Goal: Task Accomplishment & Management: Use online tool/utility

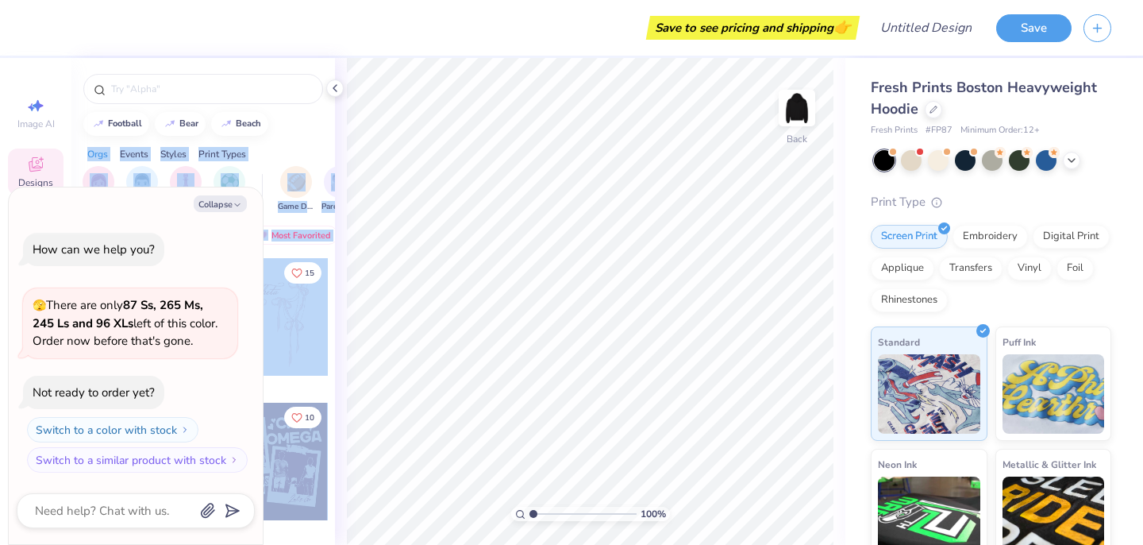
click at [463, 185] on div "Save to see pricing and shipping 👉 Design Title Save Image AI Designs Add Text …" at bounding box center [571, 272] width 1143 height 545
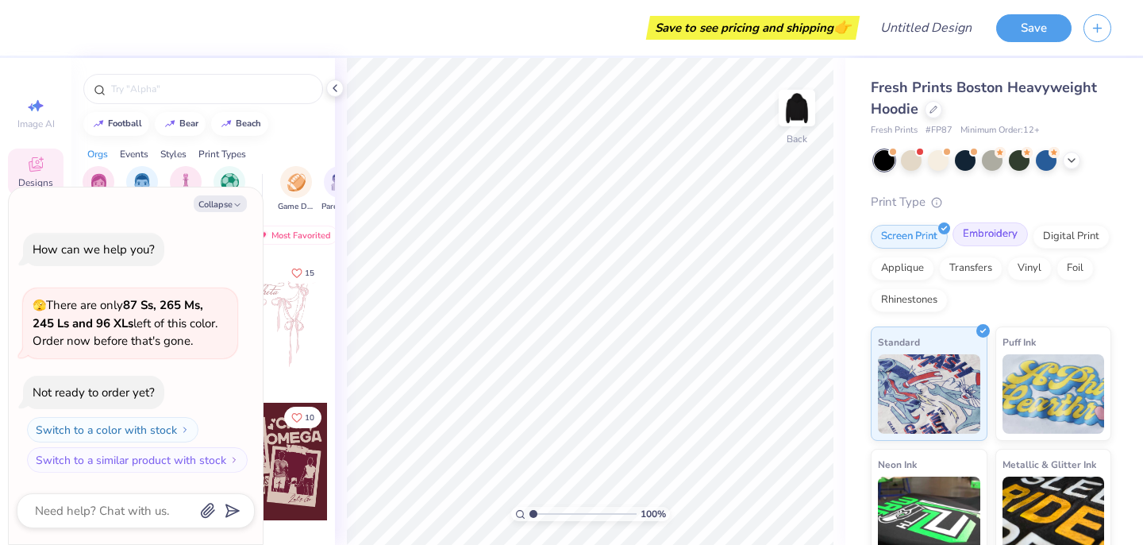
click at [969, 243] on div "Embroidery" at bounding box center [990, 234] width 75 height 24
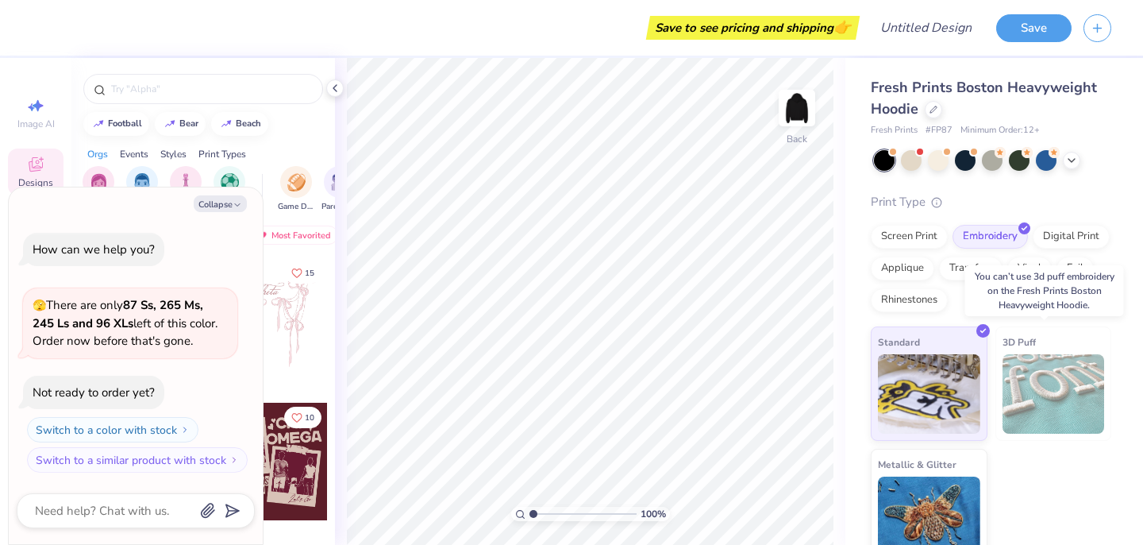
click at [1052, 414] on img at bounding box center [1054, 393] width 102 height 79
click at [995, 399] on div "3D Puff" at bounding box center [1053, 383] width 117 height 114
click at [1025, 358] on img at bounding box center [1054, 393] width 102 height 79
click at [1021, 335] on span "3D Puff" at bounding box center [1019, 341] width 33 height 17
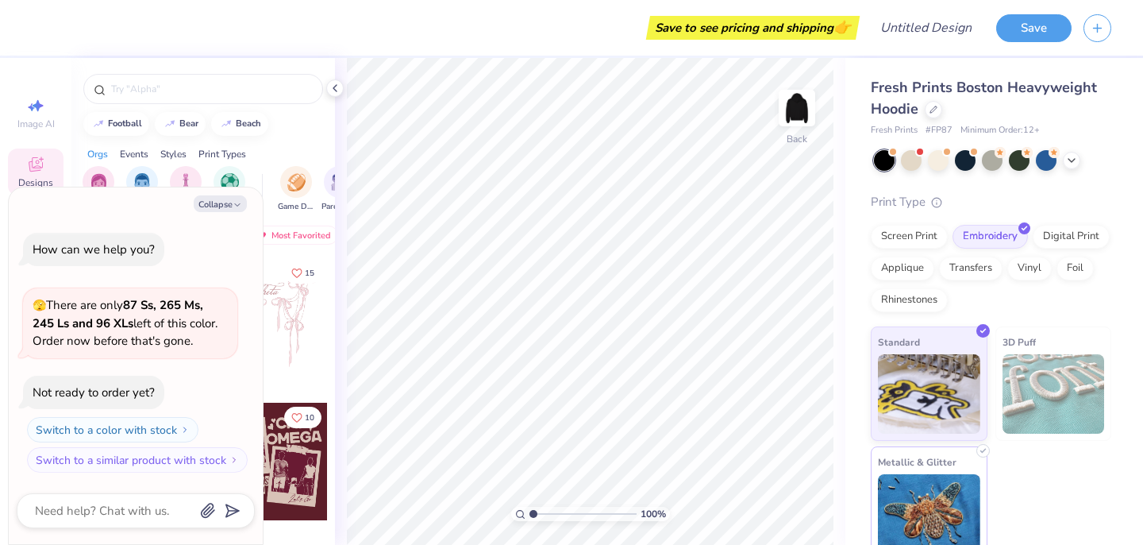
click at [932, 491] on img at bounding box center [929, 513] width 102 height 79
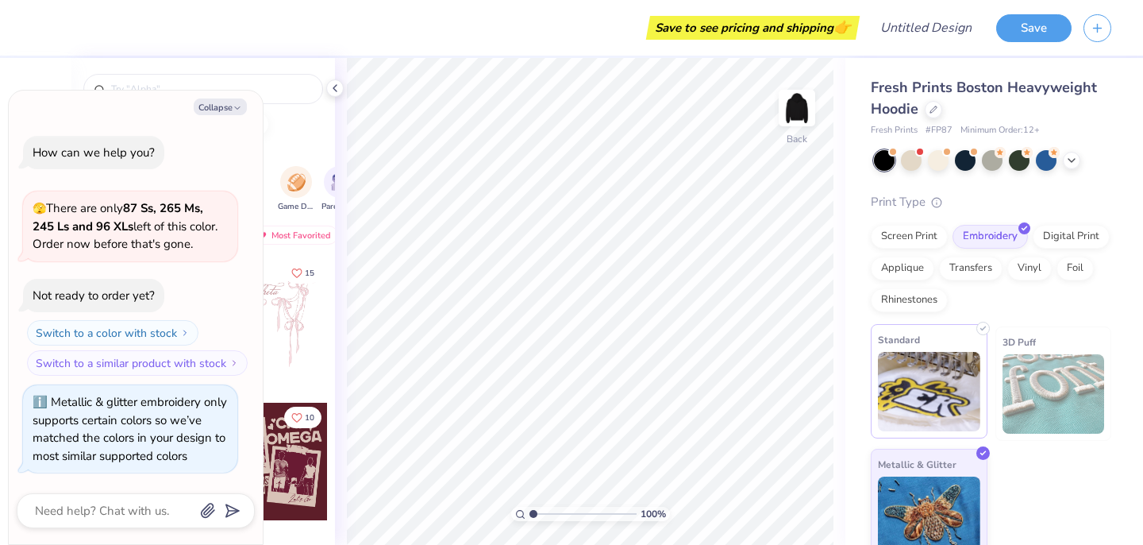
click at [934, 389] on img at bounding box center [929, 391] width 102 height 79
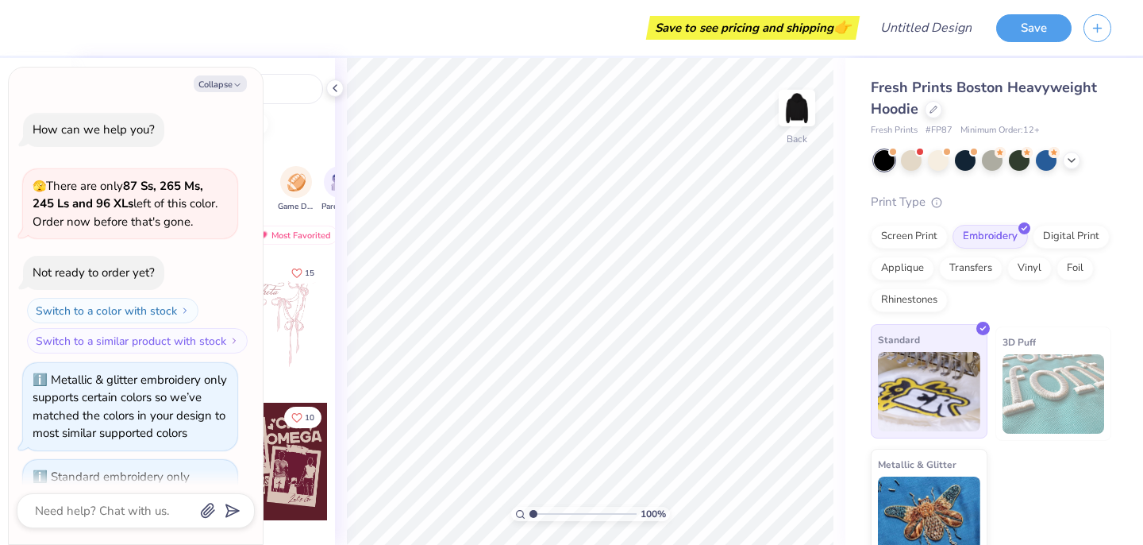
scroll to position [87, 0]
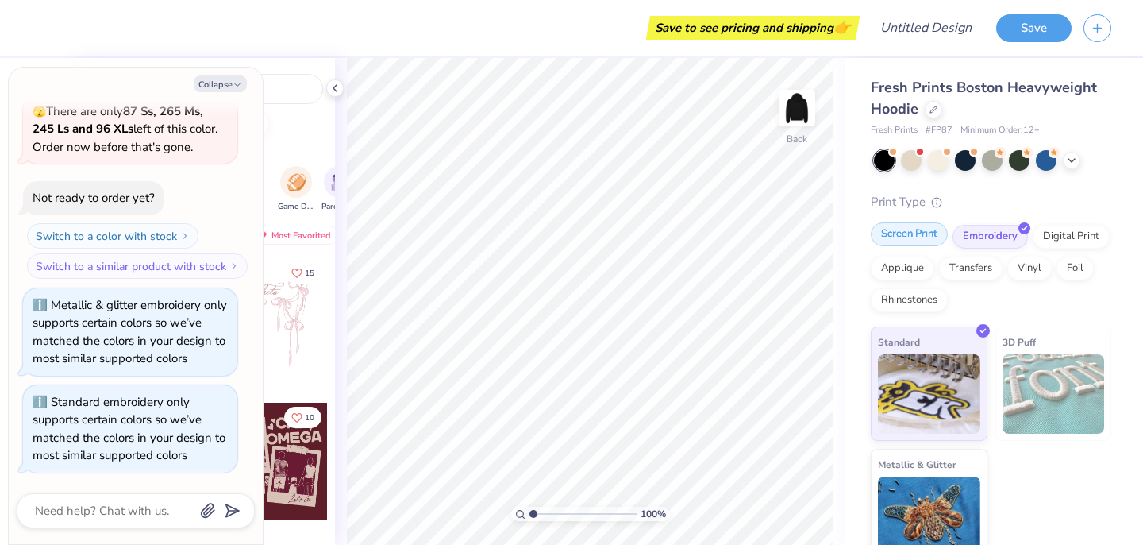
click at [903, 233] on div "Screen Print" at bounding box center [909, 234] width 77 height 24
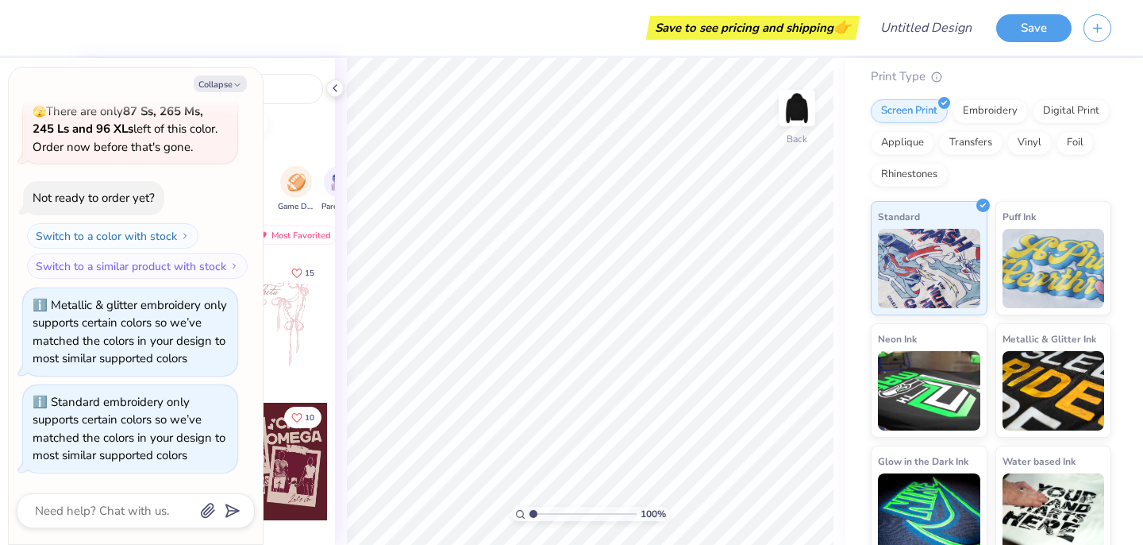
scroll to position [140, 0]
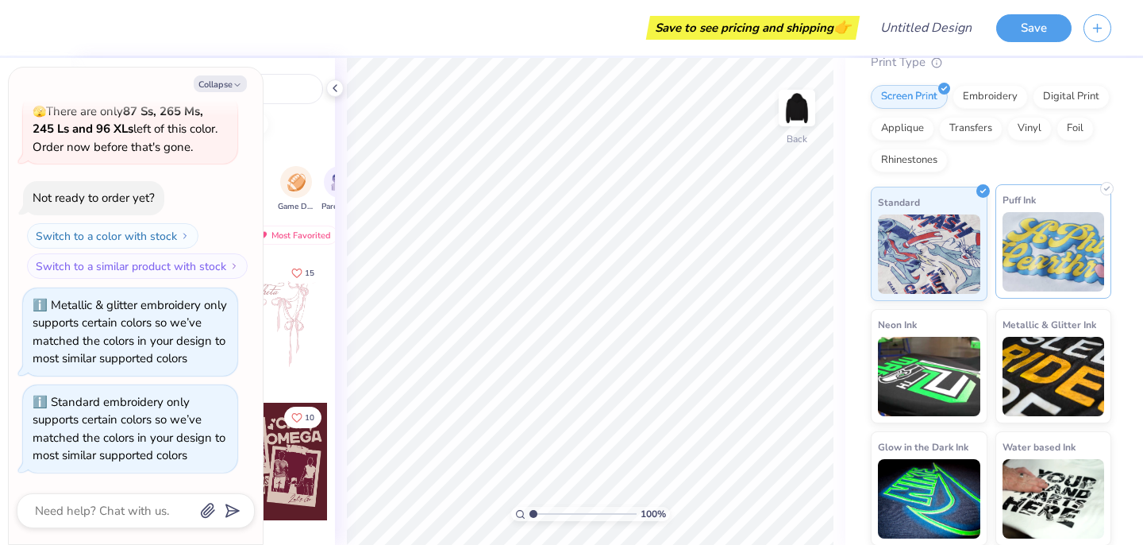
click at [1014, 272] on img at bounding box center [1054, 251] width 102 height 79
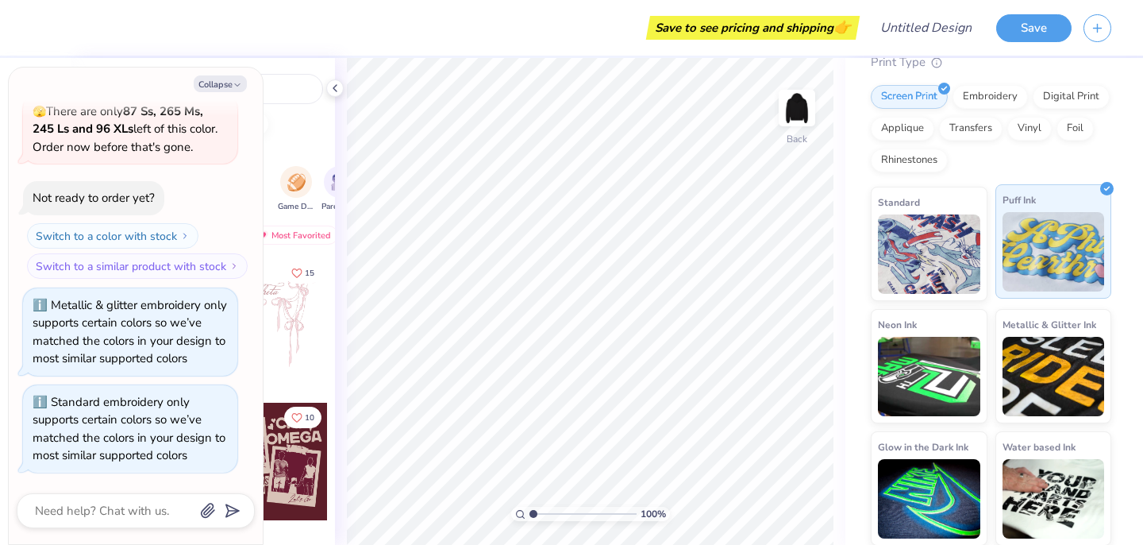
click at [1045, 262] on img at bounding box center [1054, 251] width 102 height 79
click at [1003, 132] on div "Transfers" at bounding box center [971, 126] width 64 height 24
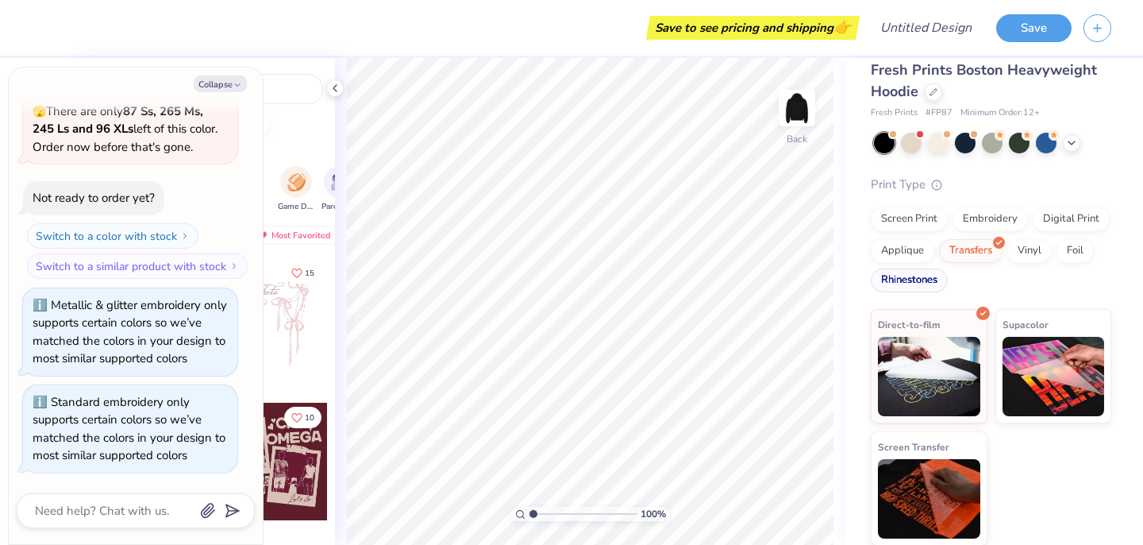
click at [948, 277] on div "Rhinestones" at bounding box center [909, 280] width 77 height 24
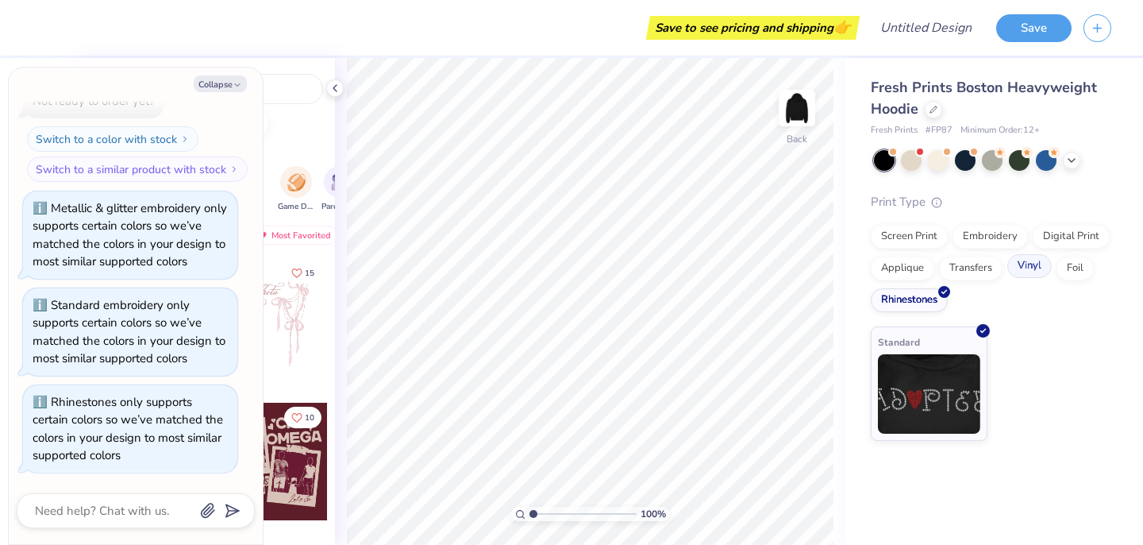
click at [1039, 268] on div "Vinyl" at bounding box center [1029, 266] width 44 height 24
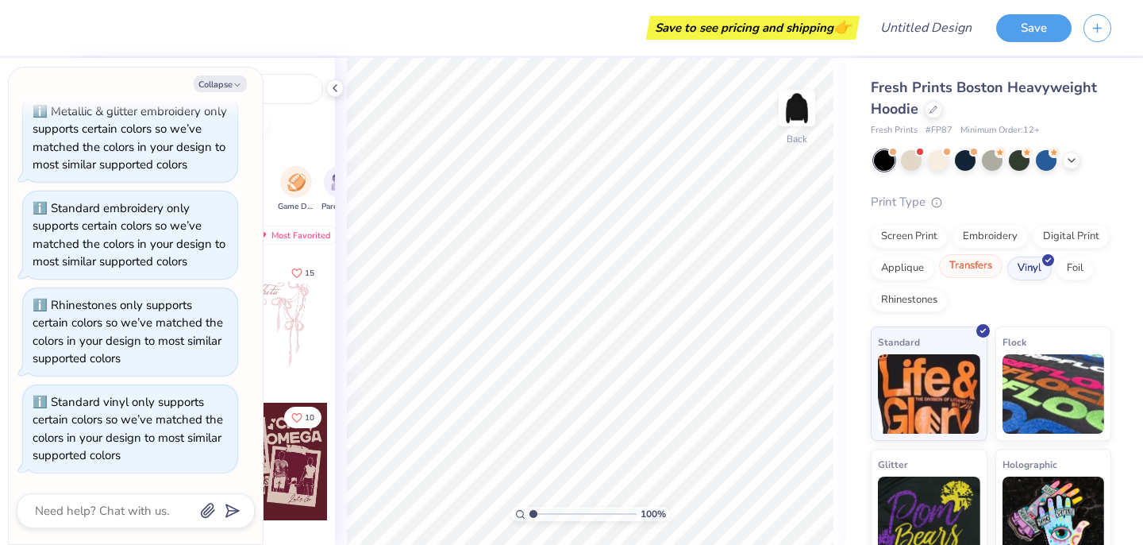
click at [1003, 268] on div "Transfers" at bounding box center [971, 266] width 64 height 24
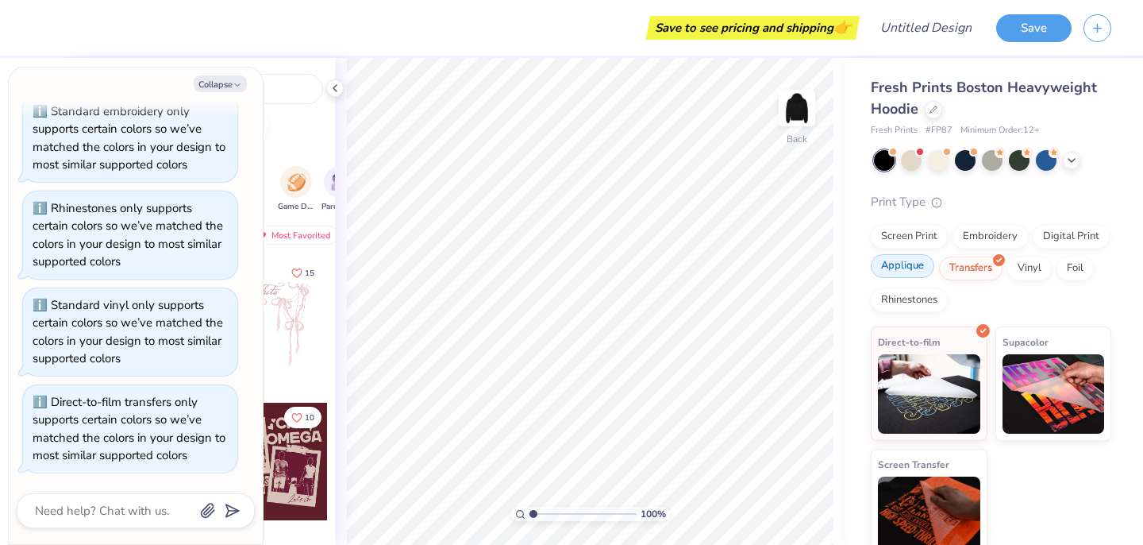
click at [934, 268] on div "Applique" at bounding box center [903, 266] width 64 height 24
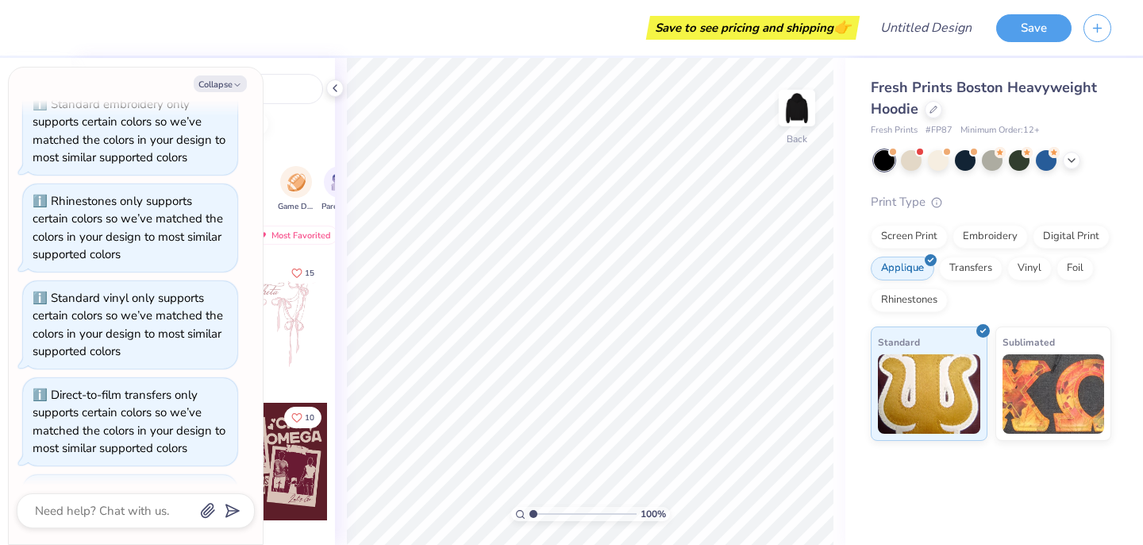
scroll to position [468, 0]
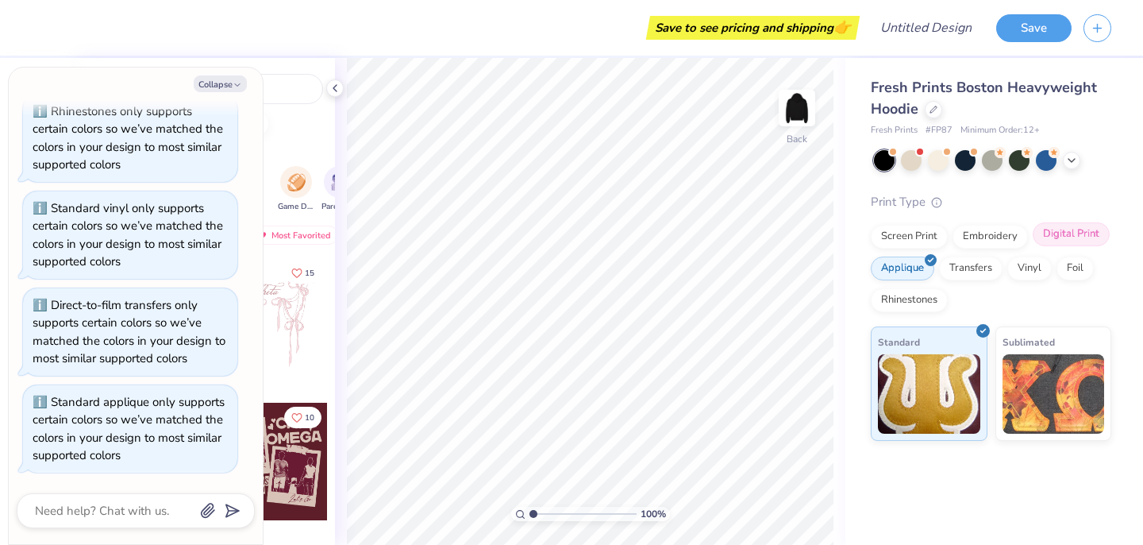
click at [1048, 238] on div "Digital Print" at bounding box center [1071, 234] width 77 height 24
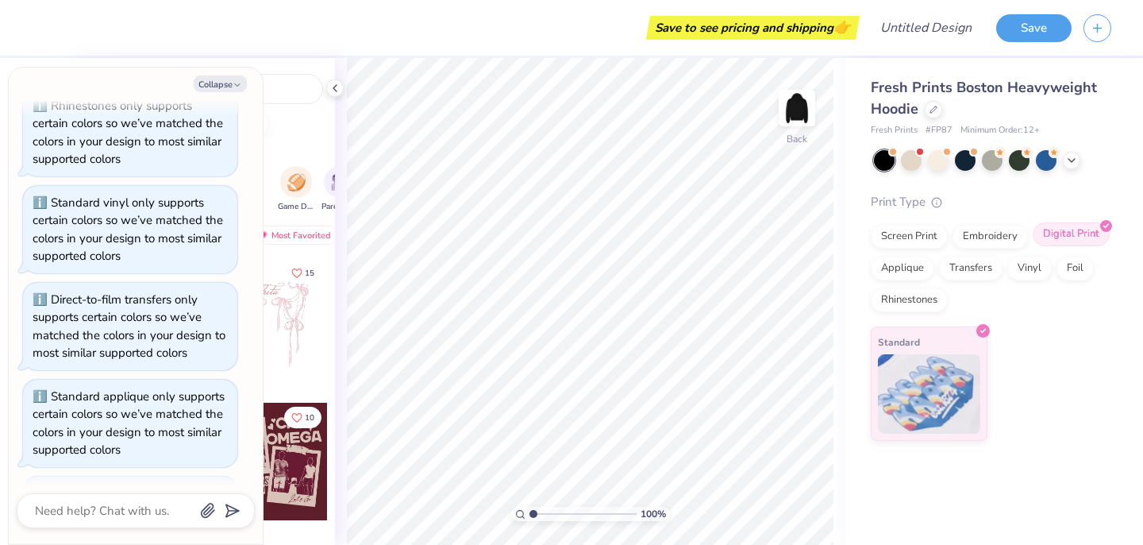
scroll to position [563, 0]
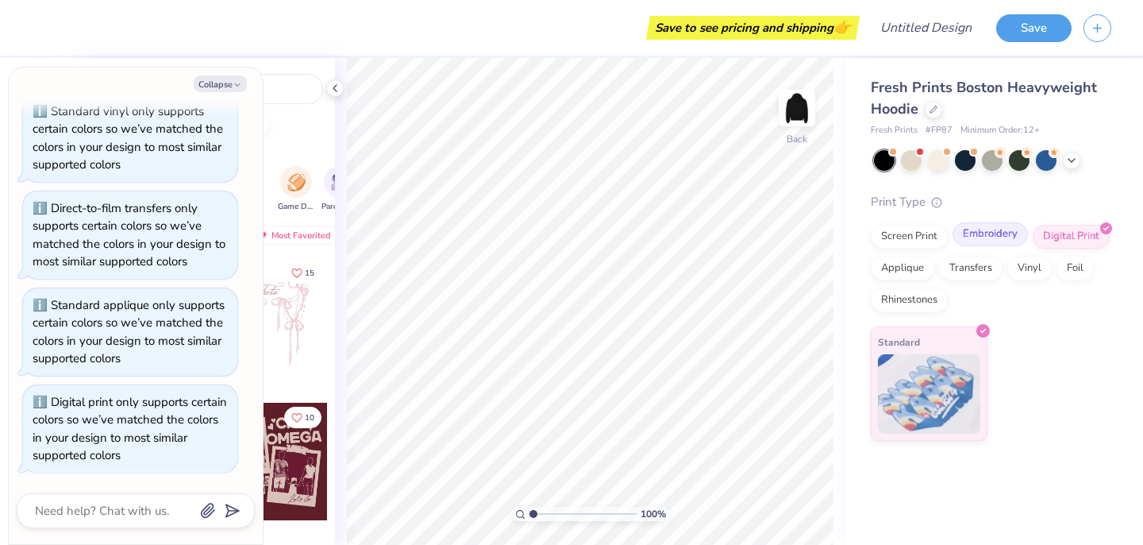
click at [1014, 229] on div "Embroidery" at bounding box center [990, 234] width 75 height 24
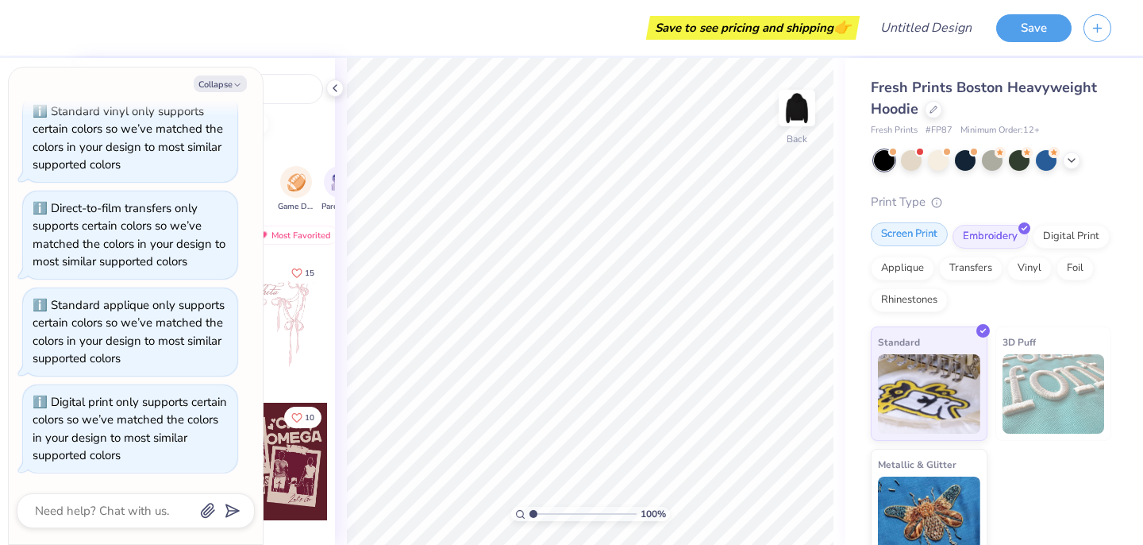
click at [920, 244] on div "Screen Print" at bounding box center [909, 234] width 77 height 24
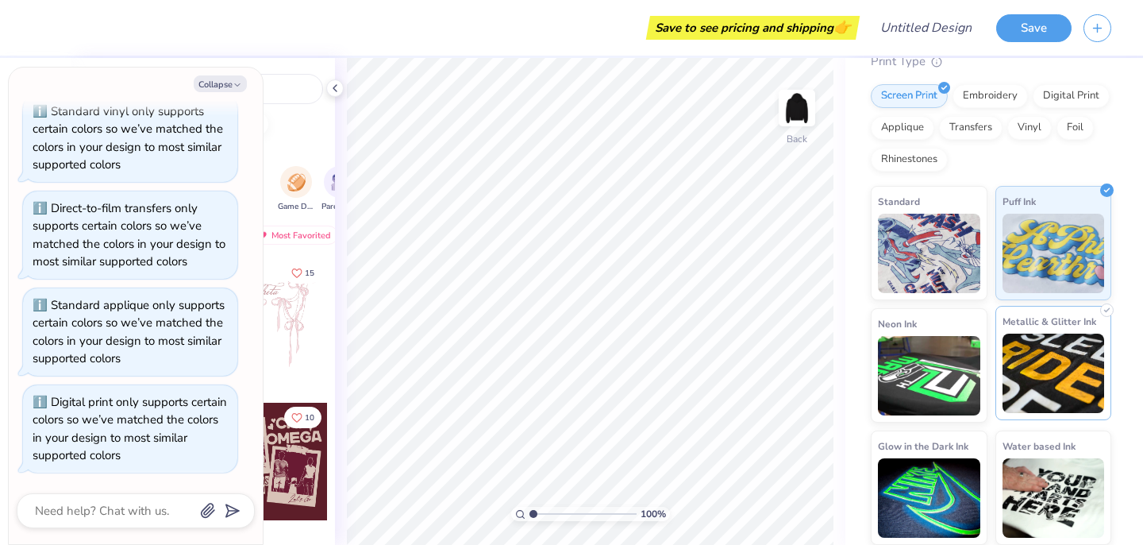
scroll to position [140, 0]
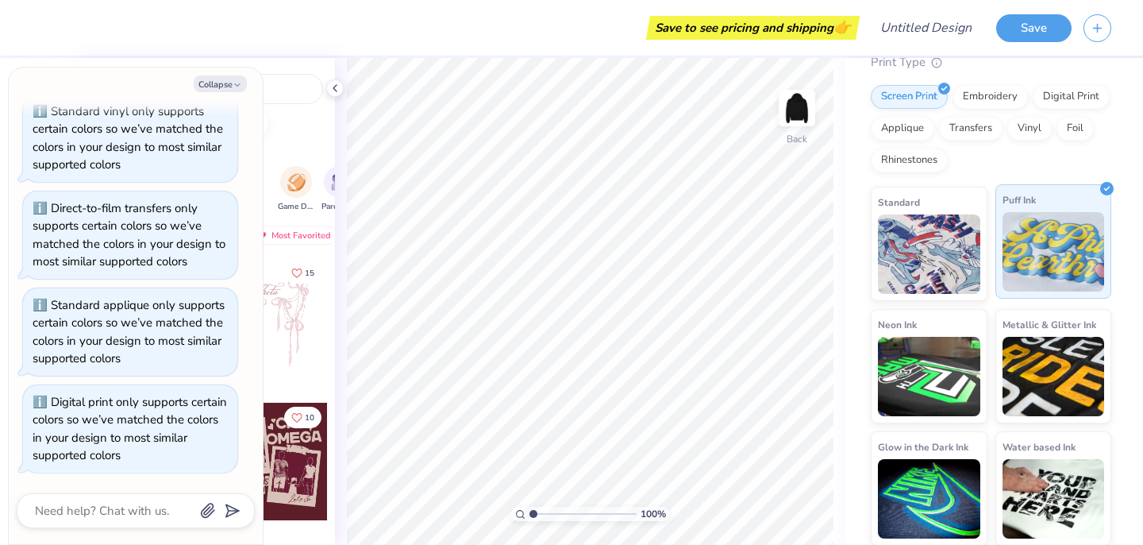
click at [1026, 214] on img at bounding box center [1054, 251] width 102 height 79
click at [318, 232] on div "Most Favorited" at bounding box center [293, 234] width 90 height 19
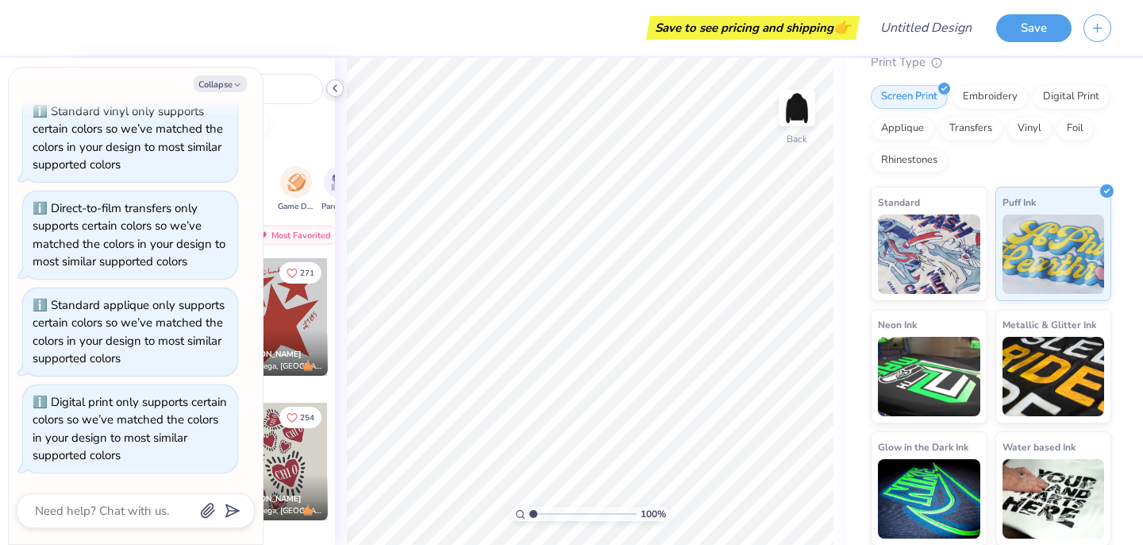
click at [333, 91] on icon at bounding box center [335, 88] width 13 height 13
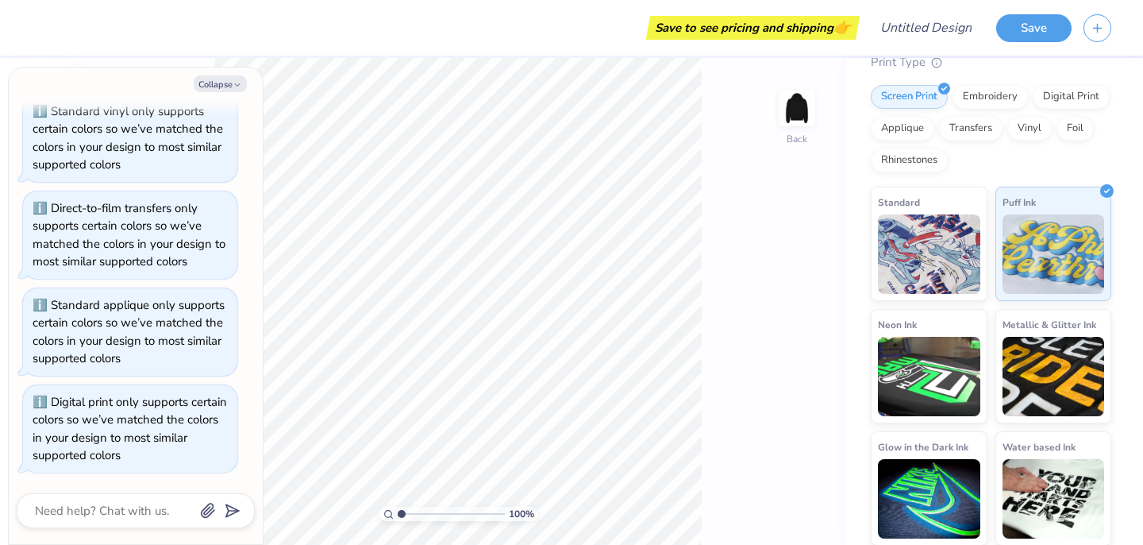
click at [230, 100] on div "How can we help you? 🫣 There are only 87 Ss, 265 Ms, 245 Ls and 96 XLs left of …" at bounding box center [136, 13] width 238 height 944
click at [230, 80] on button "Collapse" at bounding box center [220, 83] width 53 height 17
type textarea "x"
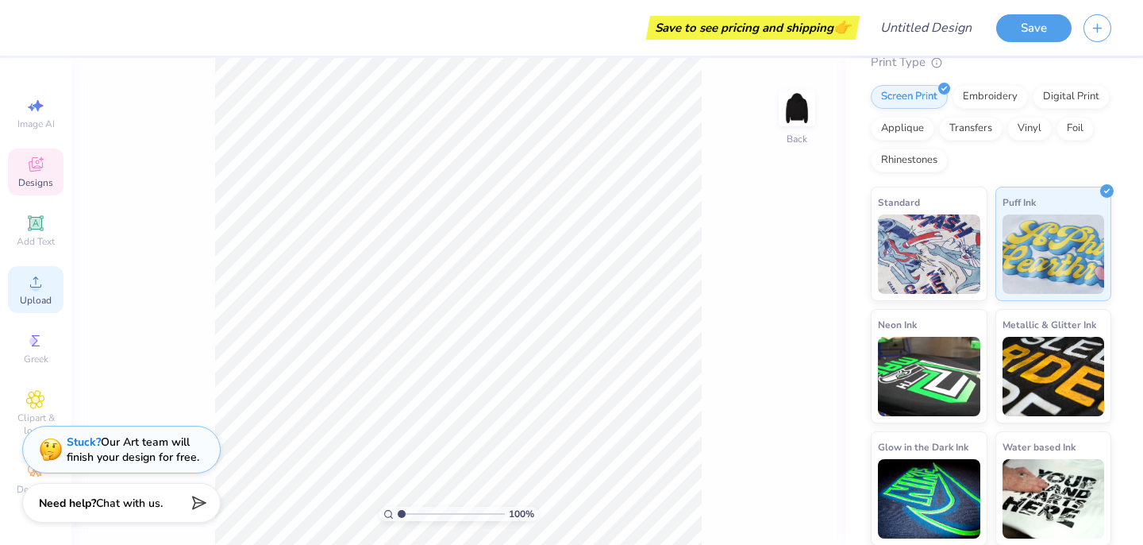
click at [22, 289] on div "Upload" at bounding box center [36, 289] width 56 height 47
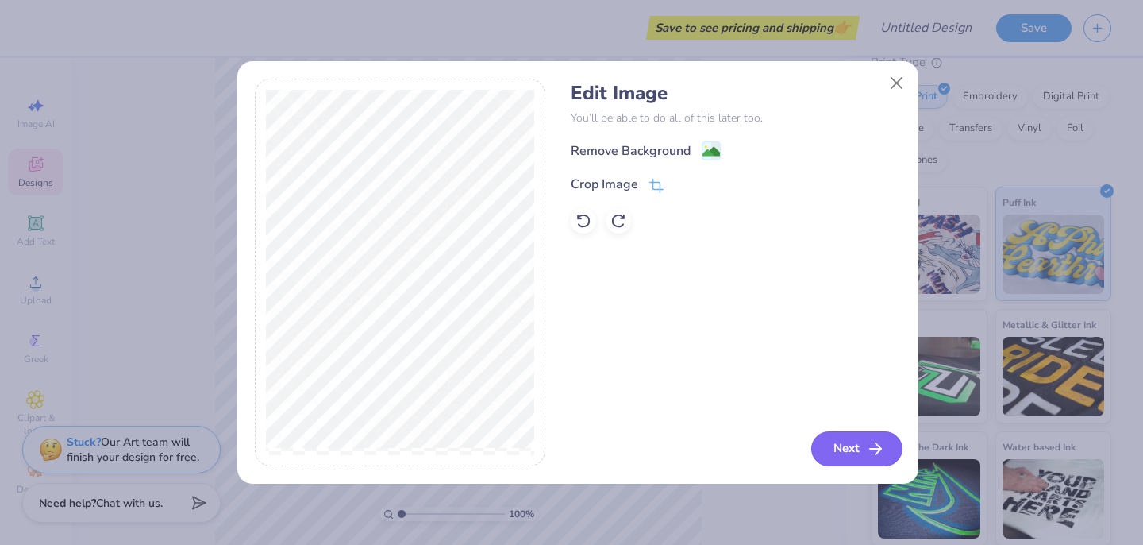
click at [841, 445] on button "Next" at bounding box center [856, 448] width 91 height 35
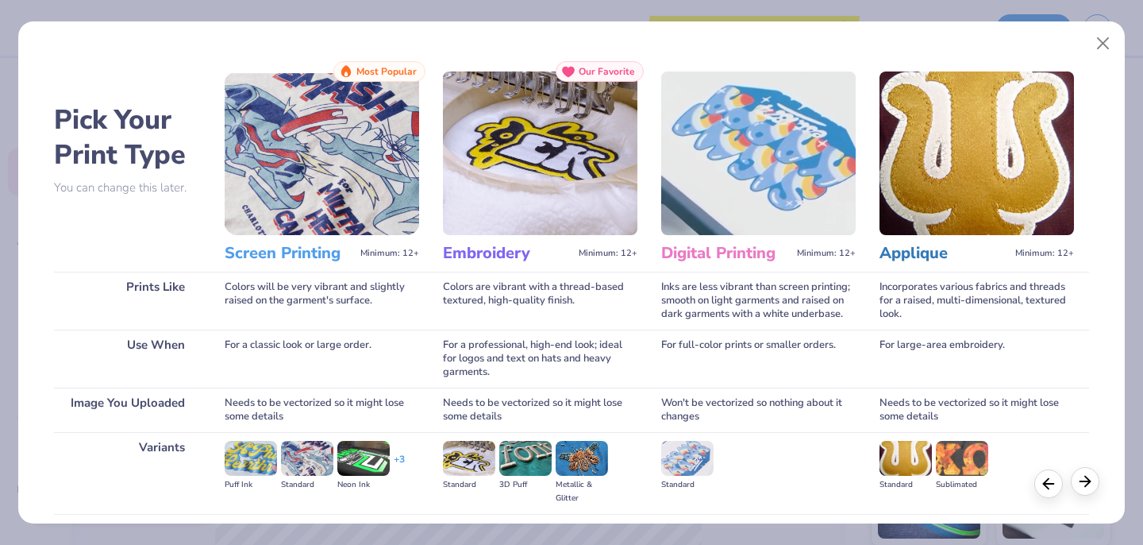
click at [1082, 483] on icon at bounding box center [1084, 480] width 17 height 17
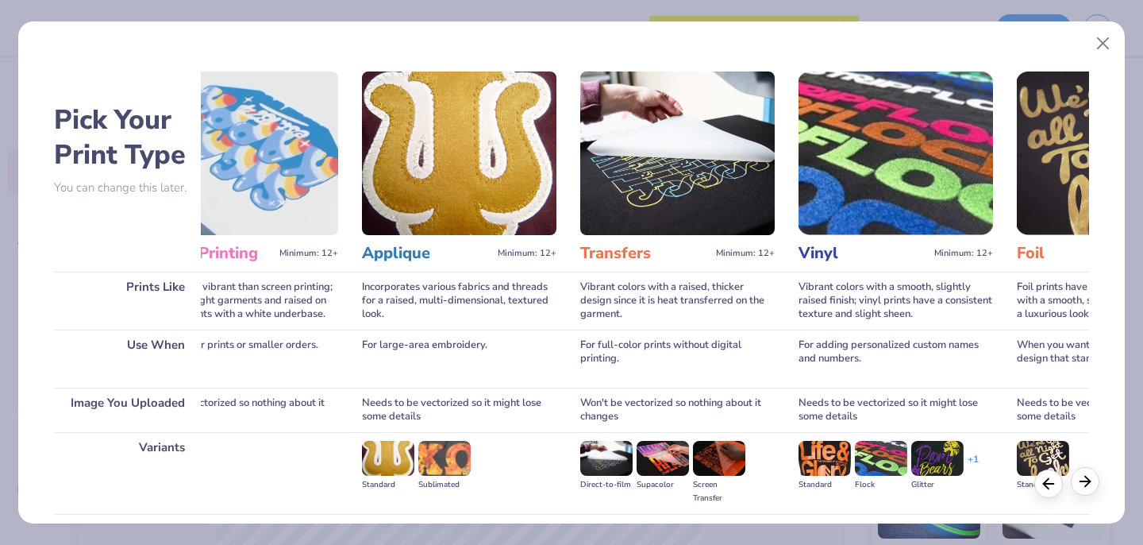
click at [1082, 483] on icon at bounding box center [1084, 480] width 17 height 17
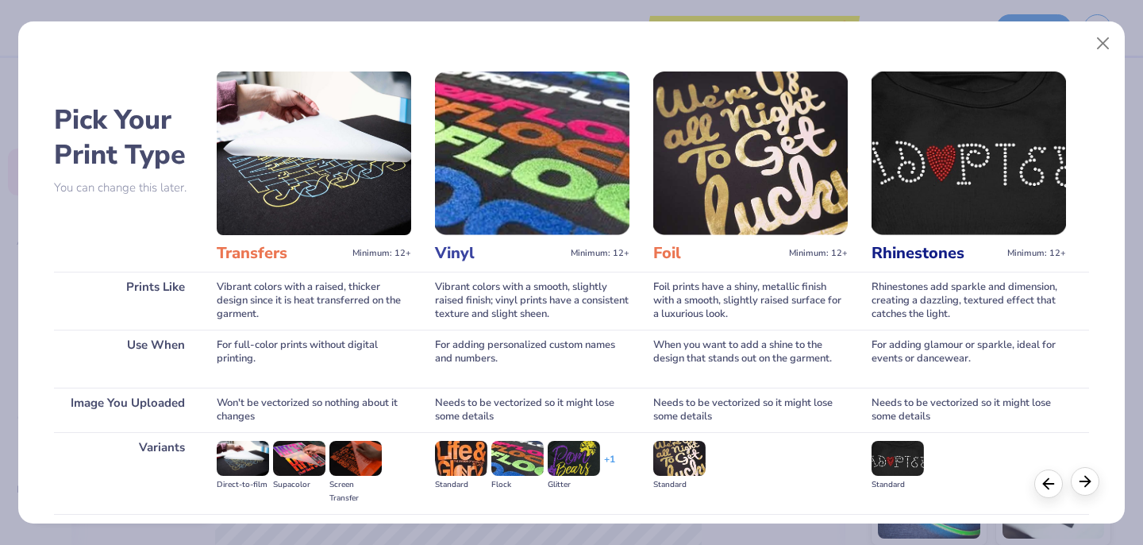
click at [1082, 483] on icon at bounding box center [1084, 480] width 17 height 17
click at [1094, 486] on icon at bounding box center [1084, 480] width 17 height 17
click at [1071, 484] on div at bounding box center [1066, 483] width 65 height 29
click at [1076, 492] on div at bounding box center [1085, 481] width 29 height 29
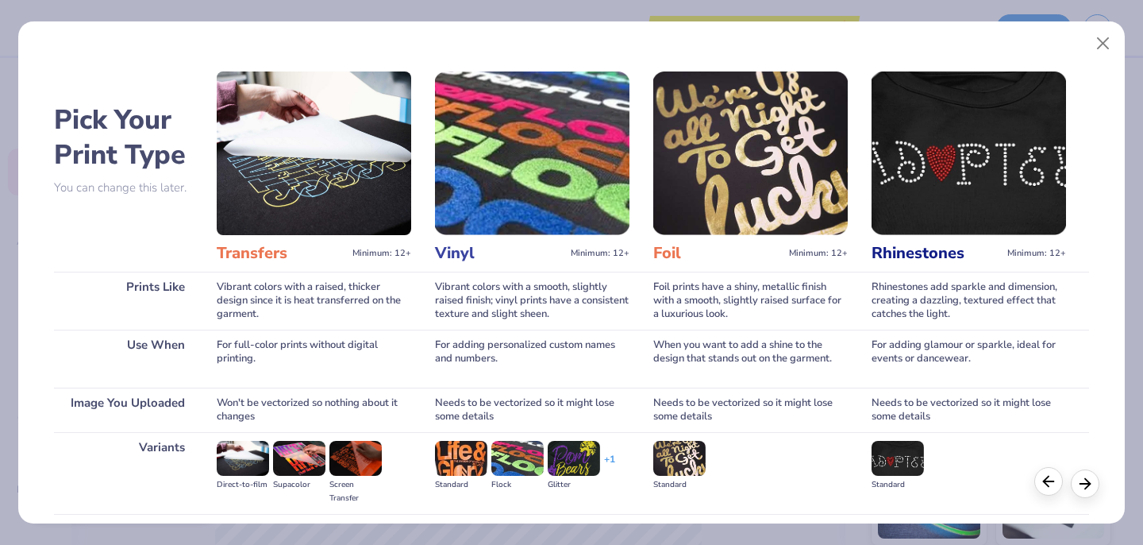
click at [1045, 487] on icon at bounding box center [1048, 480] width 17 height 17
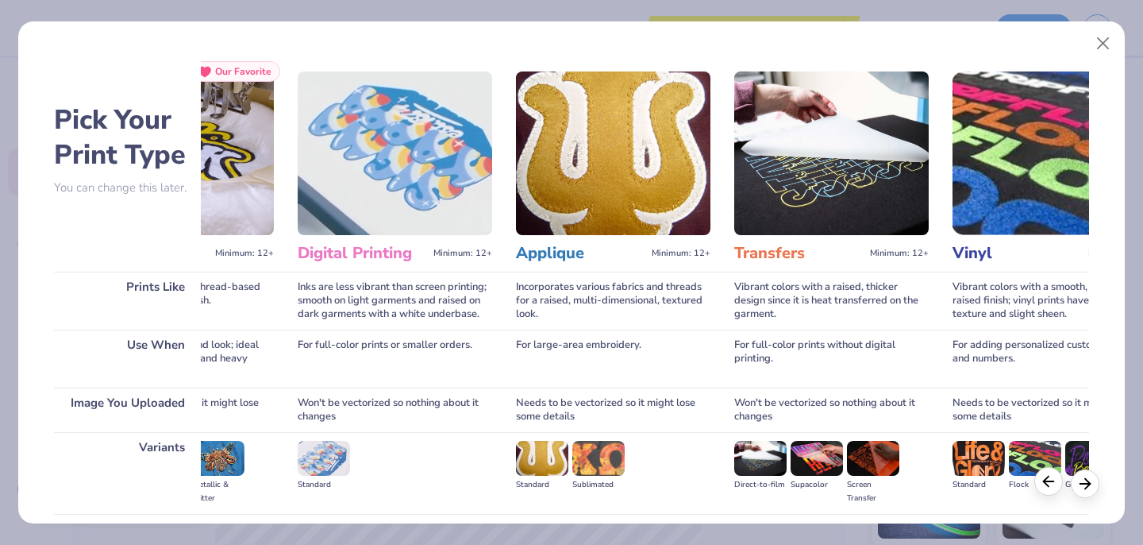
click at [1045, 487] on icon at bounding box center [1048, 480] width 17 height 17
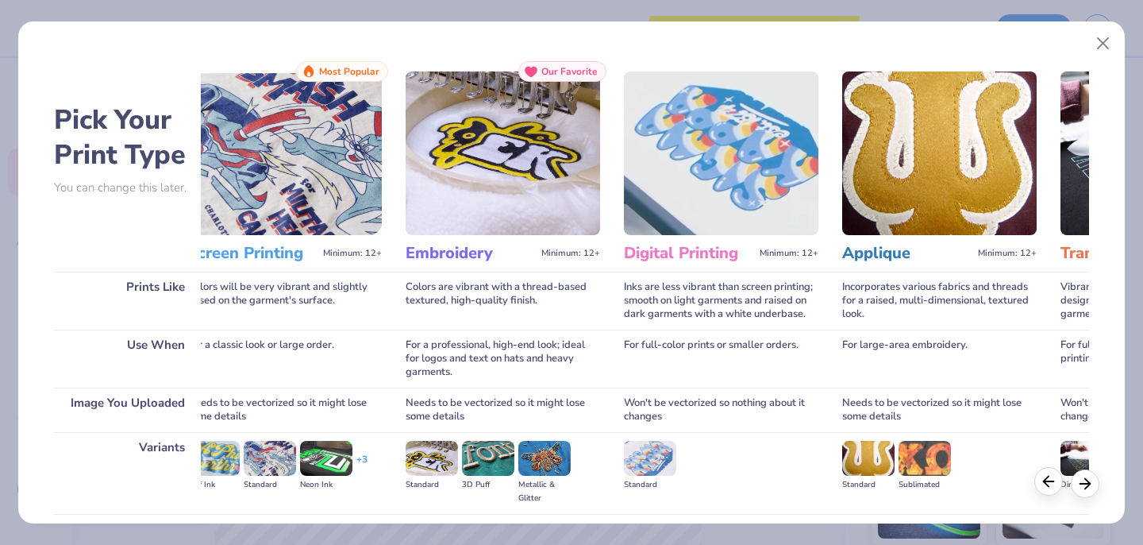
scroll to position [0, 0]
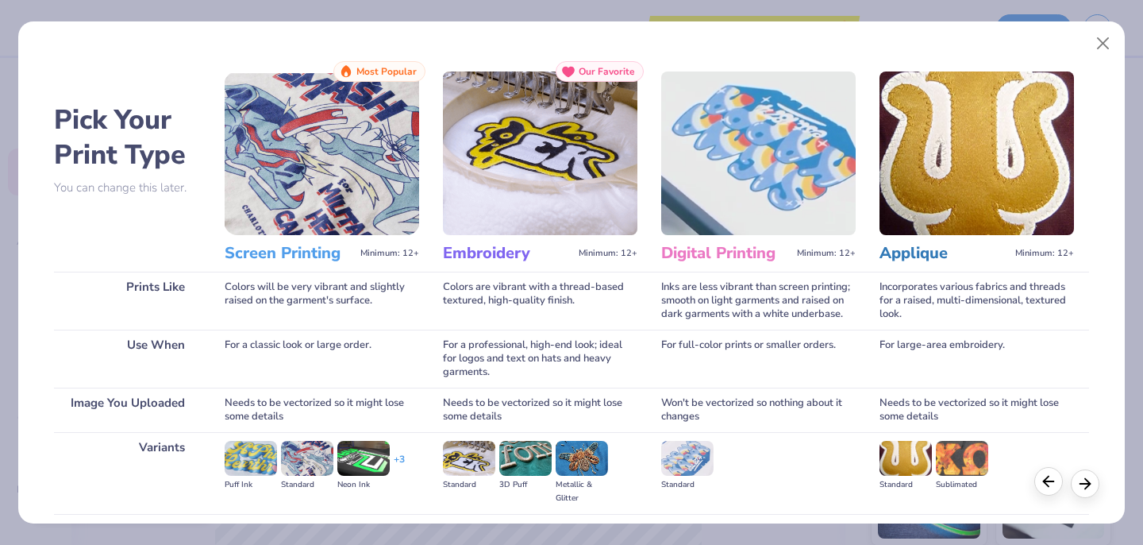
click at [1045, 487] on icon at bounding box center [1048, 480] width 17 height 17
click at [1086, 482] on icon at bounding box center [1084, 480] width 17 height 17
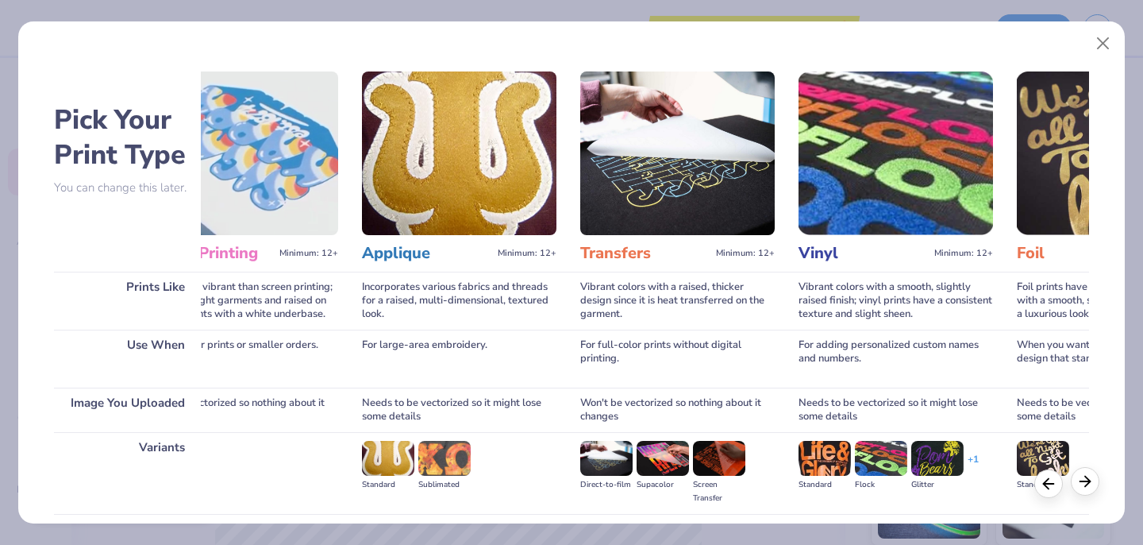
click at [1088, 479] on polyline at bounding box center [1087, 480] width 5 height 10
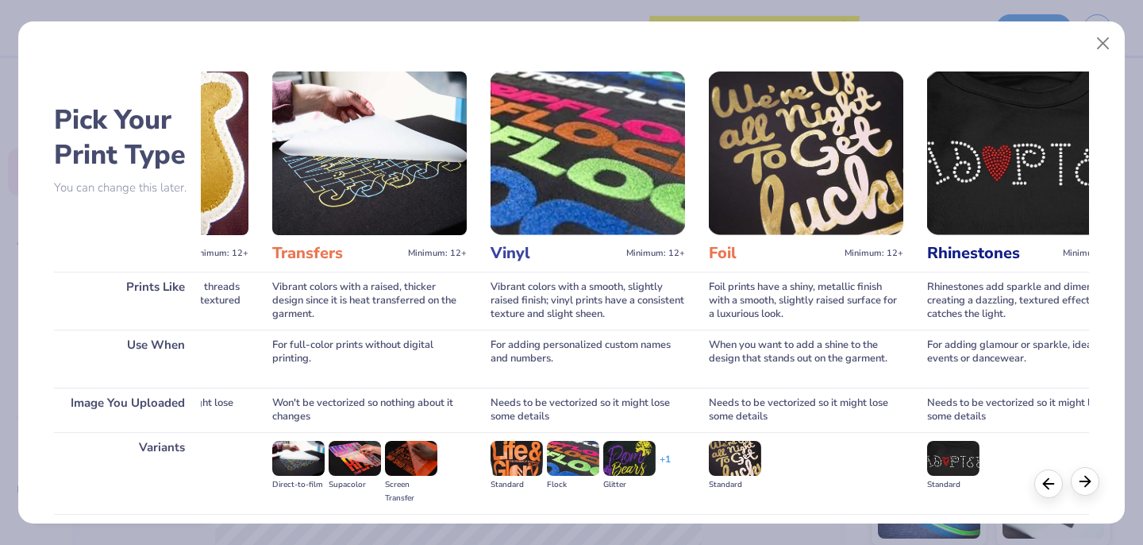
scroll to position [0, 881]
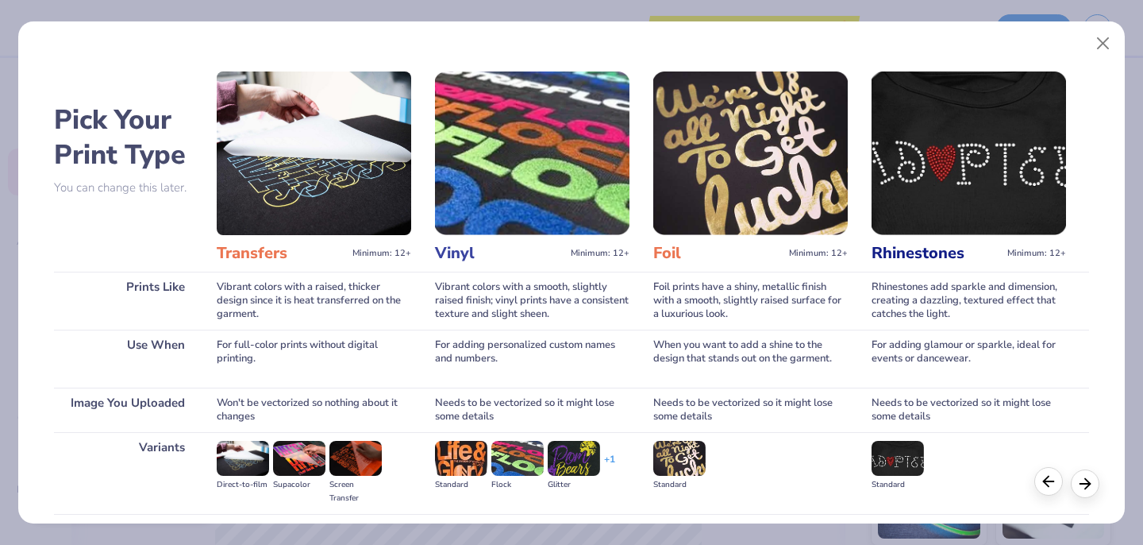
click at [1034, 483] on div at bounding box center [1048, 481] width 29 height 29
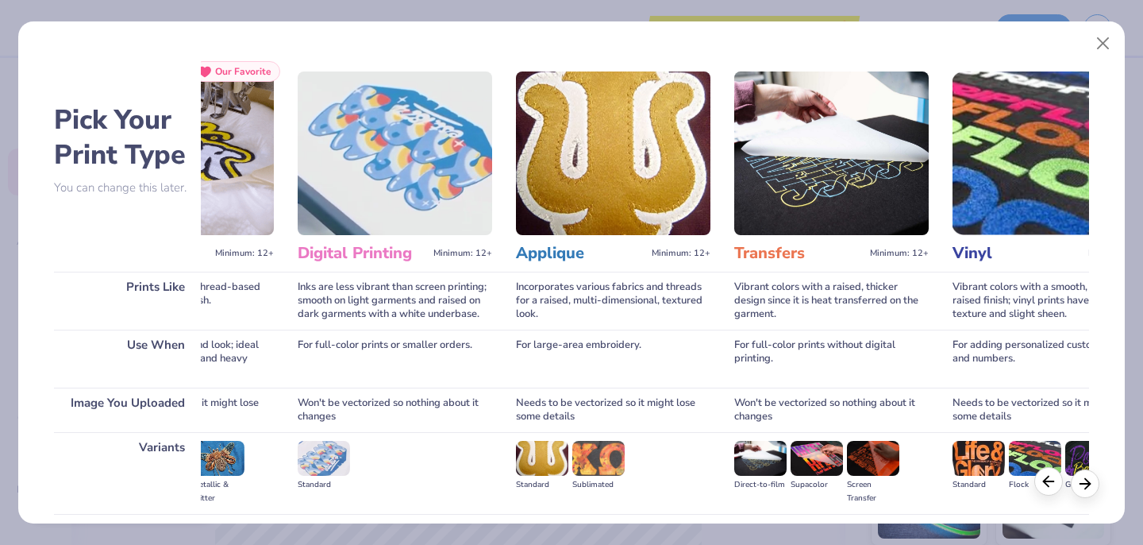
click at [1034, 483] on div at bounding box center [1066, 483] width 65 height 29
click at [248, 170] on img at bounding box center [176, 153] width 194 height 164
click at [1053, 483] on icon at bounding box center [1048, 480] width 17 height 17
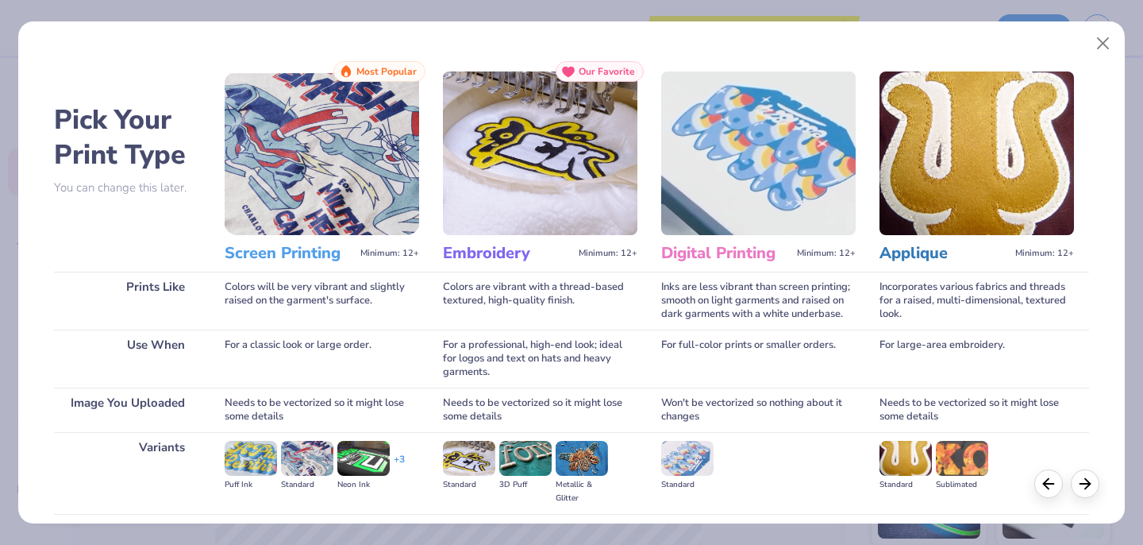
click at [532, 154] on img at bounding box center [540, 153] width 194 height 164
click at [516, 256] on h3 "Embroidery" at bounding box center [507, 253] width 129 height 21
click at [544, 194] on img at bounding box center [540, 153] width 194 height 164
click at [1103, 38] on button "Close" at bounding box center [1103, 44] width 30 height 30
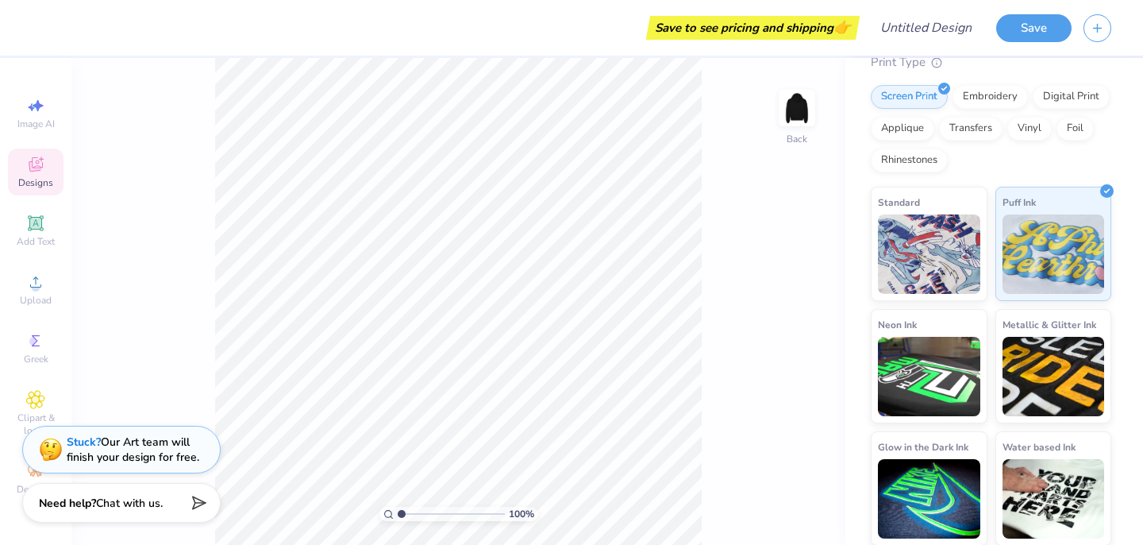
click at [25, 178] on span "Designs" at bounding box center [35, 182] width 35 height 13
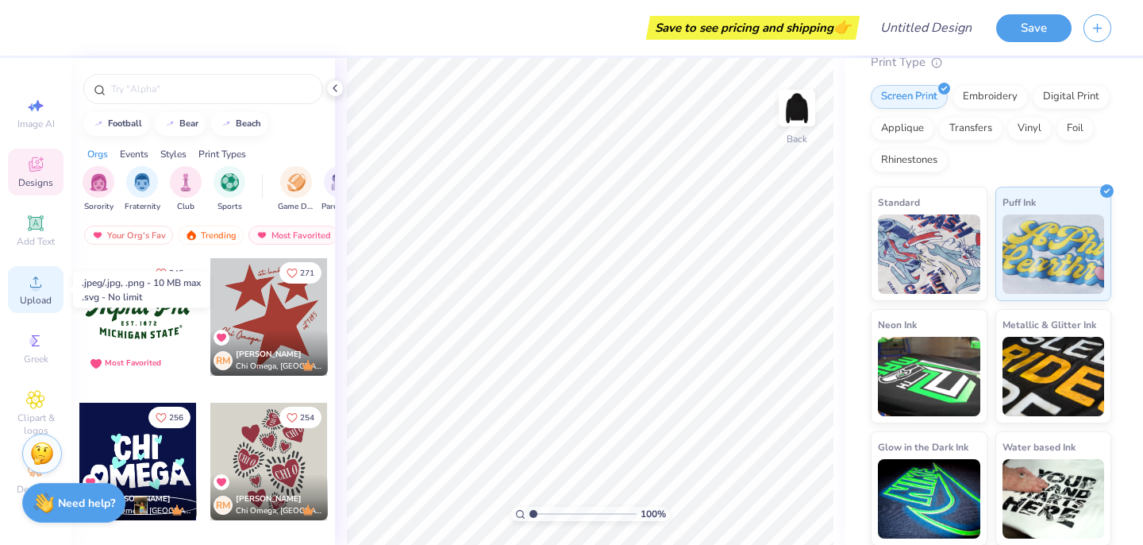
click at [39, 280] on icon at bounding box center [35, 281] width 19 height 19
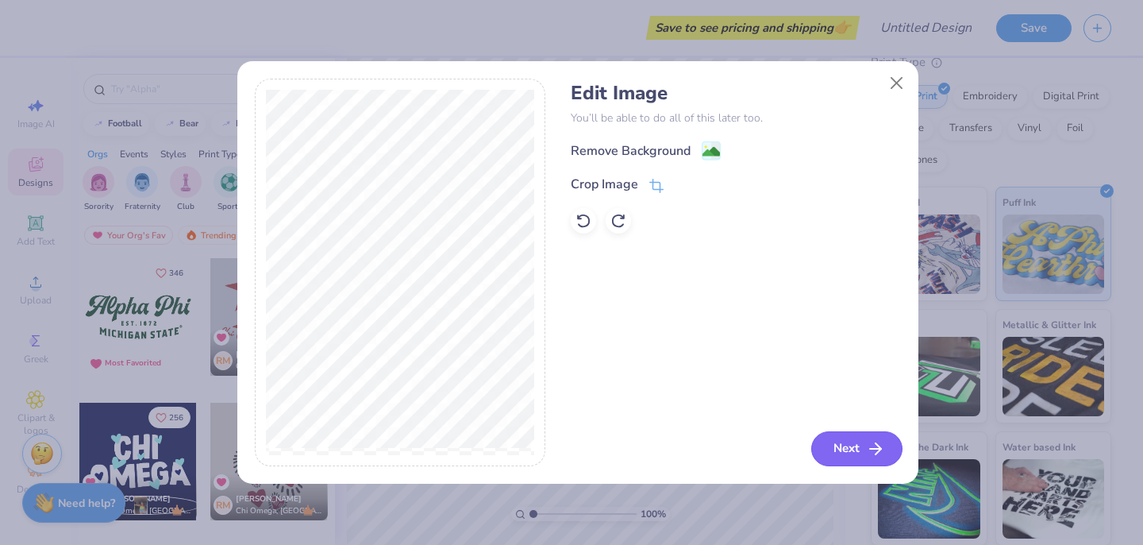
click at [830, 456] on button "Next" at bounding box center [856, 448] width 91 height 35
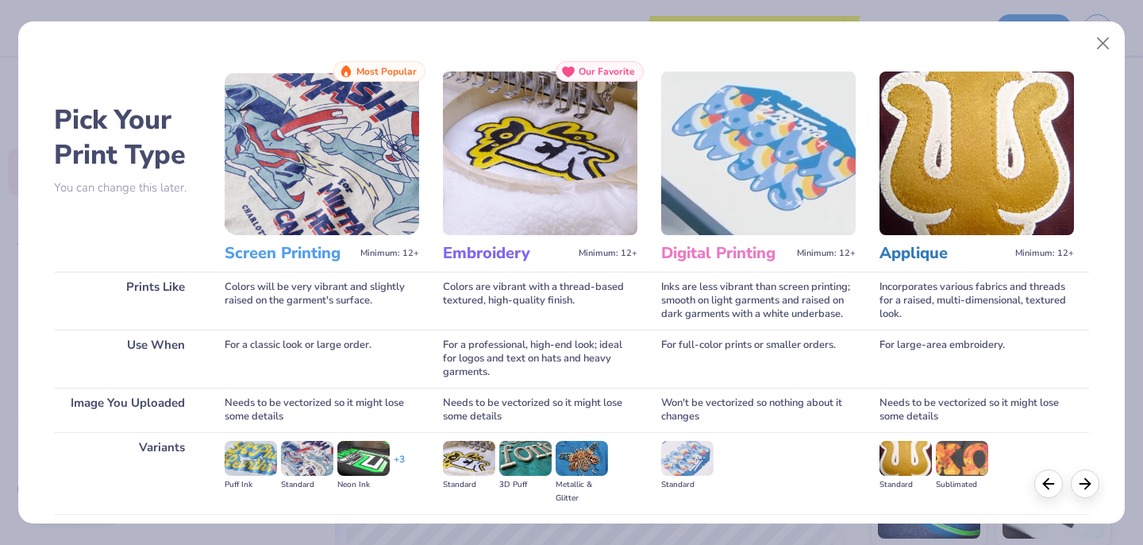
click at [364, 172] on img at bounding box center [322, 153] width 194 height 164
click at [368, 172] on img at bounding box center [322, 153] width 194 height 164
click at [302, 262] on h3 "Screen Printing" at bounding box center [289, 253] width 129 height 21
click at [1082, 490] on div at bounding box center [1085, 481] width 29 height 29
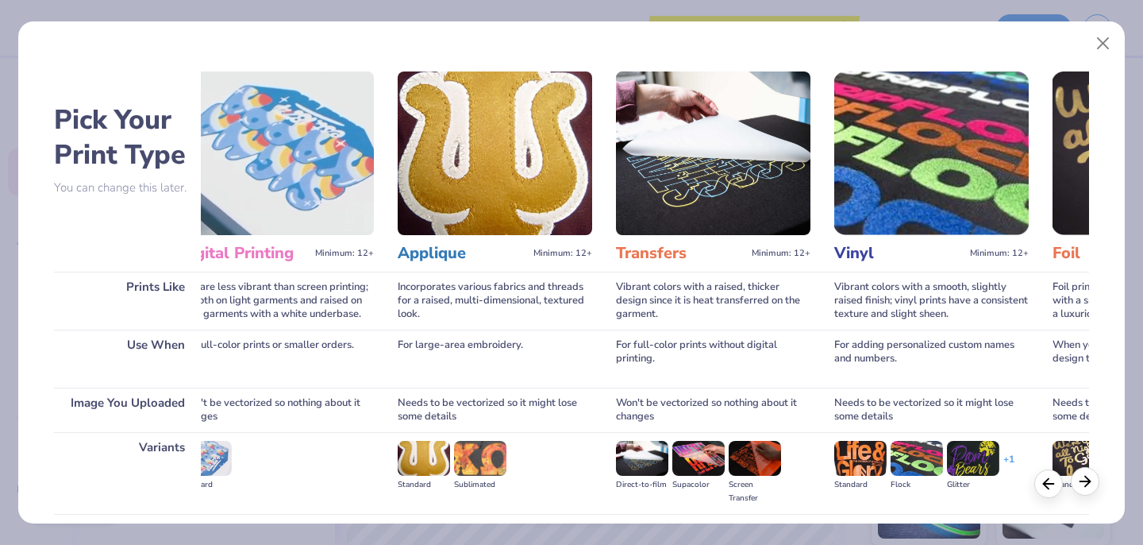
click at [1082, 490] on div at bounding box center [1085, 481] width 29 height 29
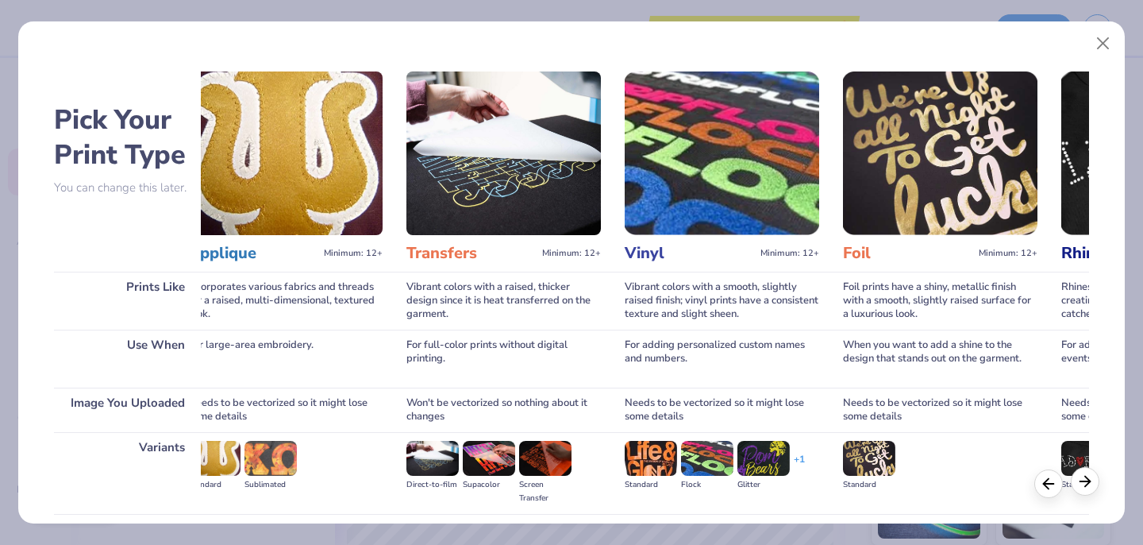
click at [1082, 490] on div at bounding box center [1085, 481] width 29 height 29
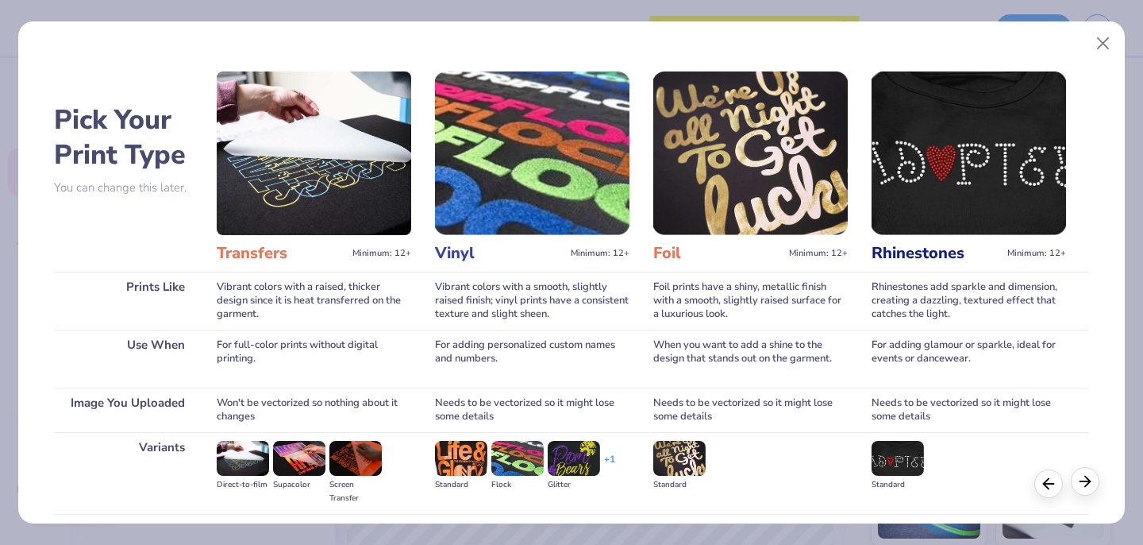
click at [1082, 490] on div at bounding box center [1085, 481] width 29 height 29
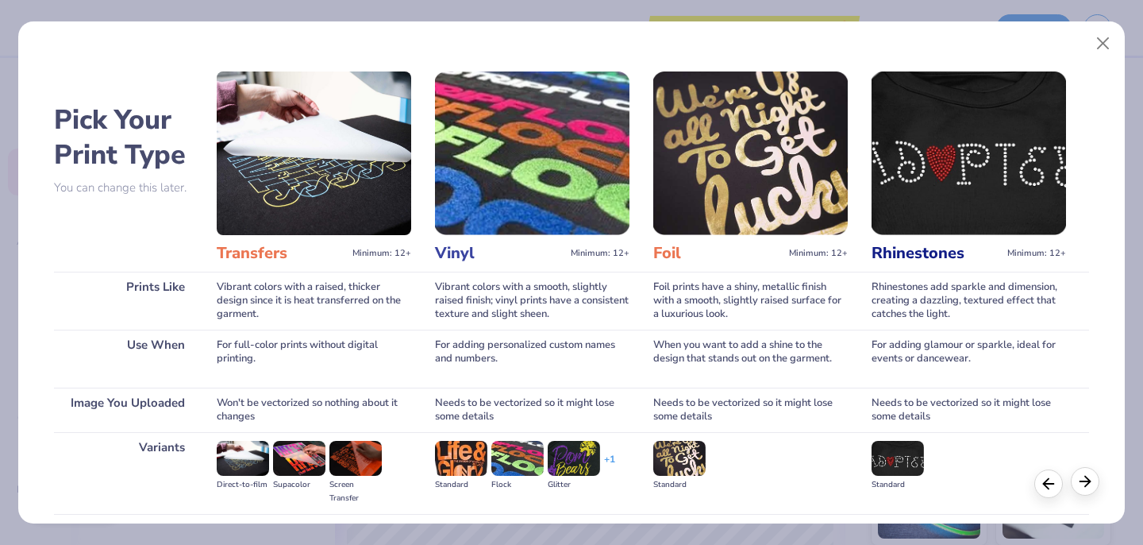
click at [1082, 490] on div at bounding box center [1085, 481] width 29 height 29
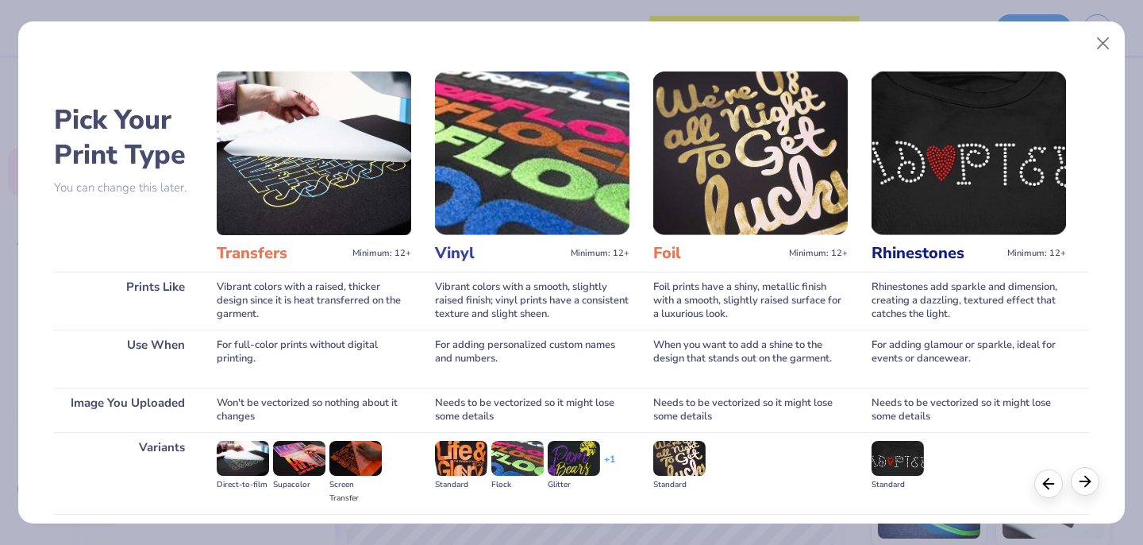
click at [1082, 490] on div at bounding box center [1085, 481] width 29 height 29
click at [1105, 43] on button "Close" at bounding box center [1103, 44] width 30 height 30
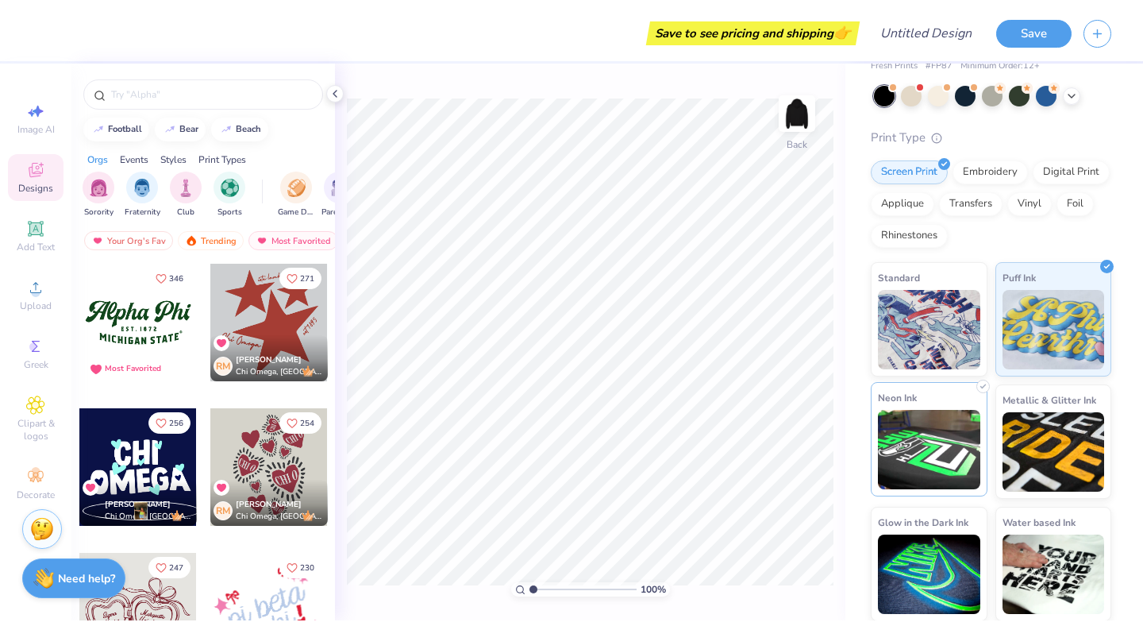
scroll to position [59, 0]
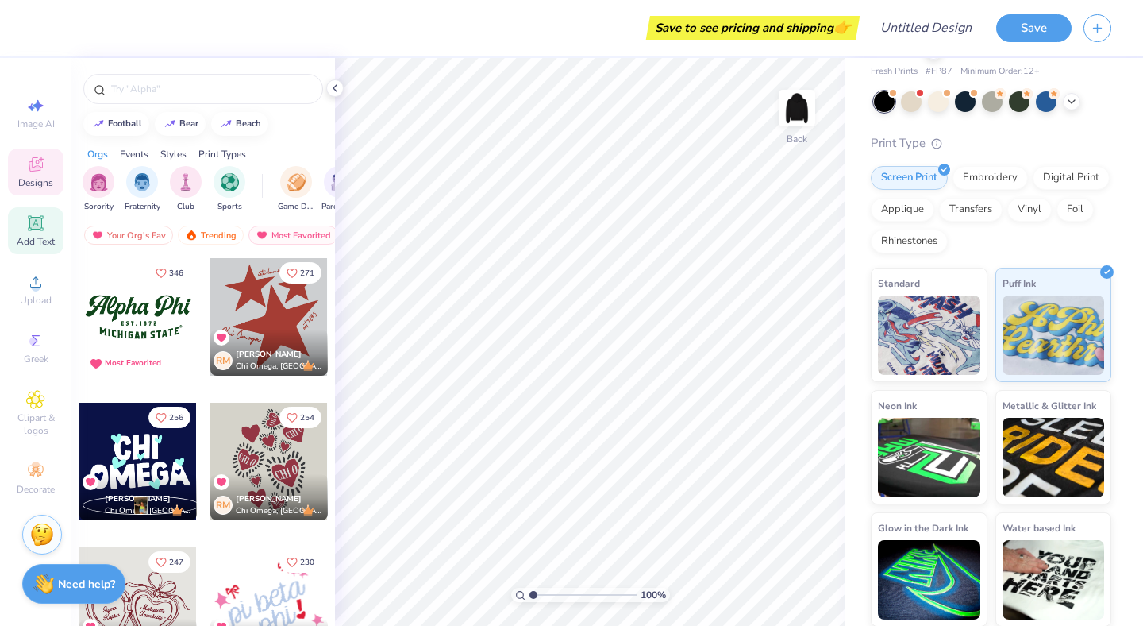
click at [33, 245] on span "Add Text" at bounding box center [36, 241] width 38 height 13
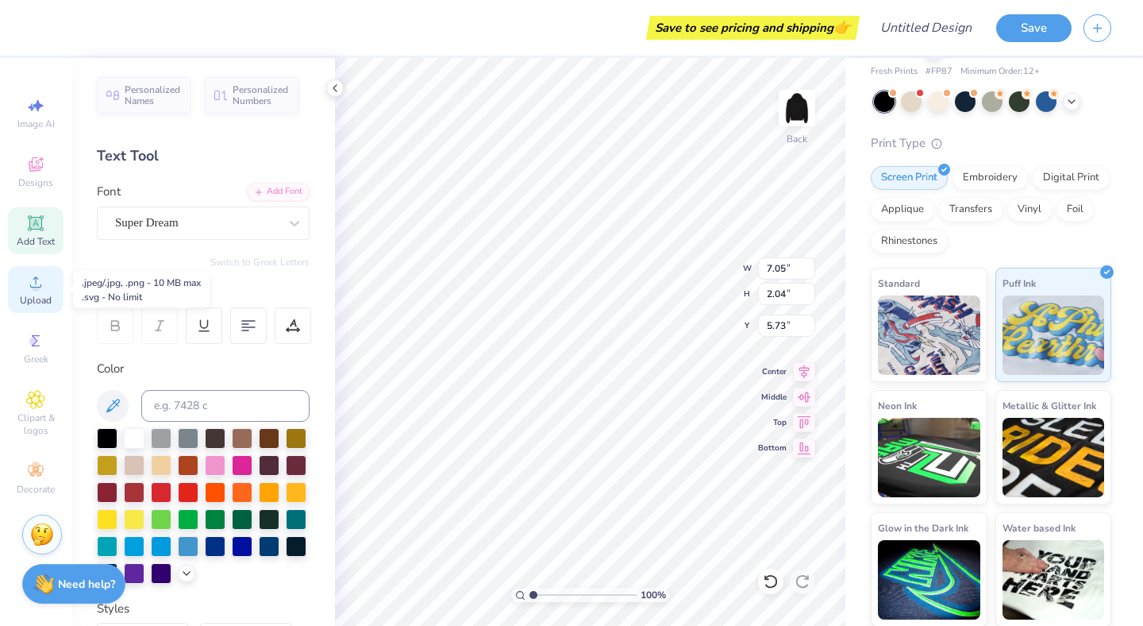
click at [44, 277] on icon at bounding box center [35, 281] width 19 height 19
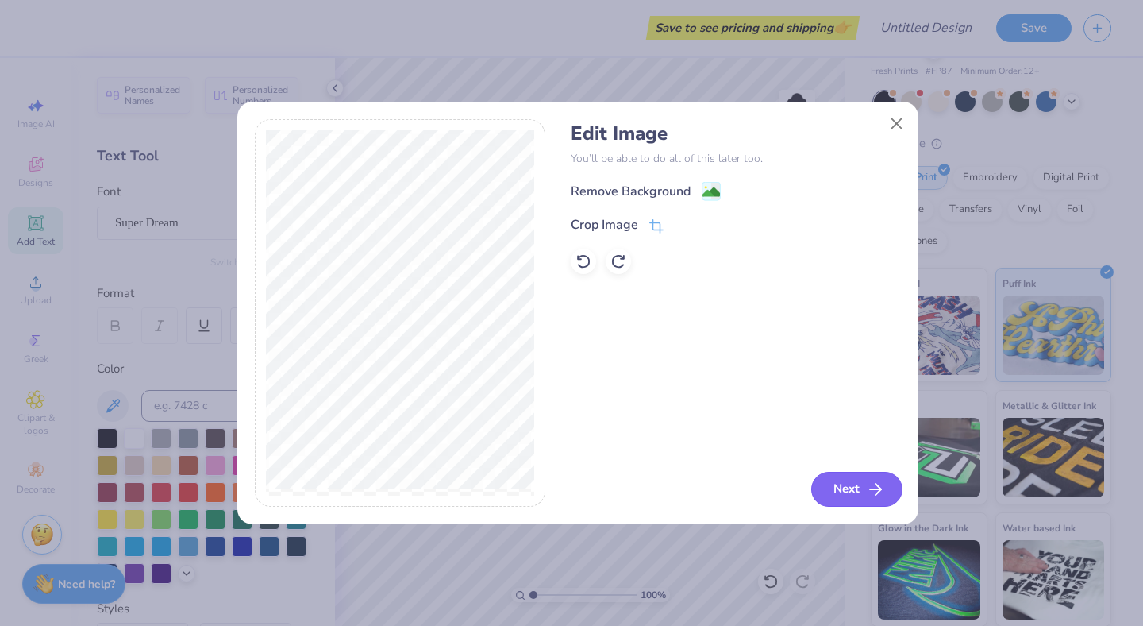
click at [857, 481] on button "Next" at bounding box center [856, 489] width 91 height 35
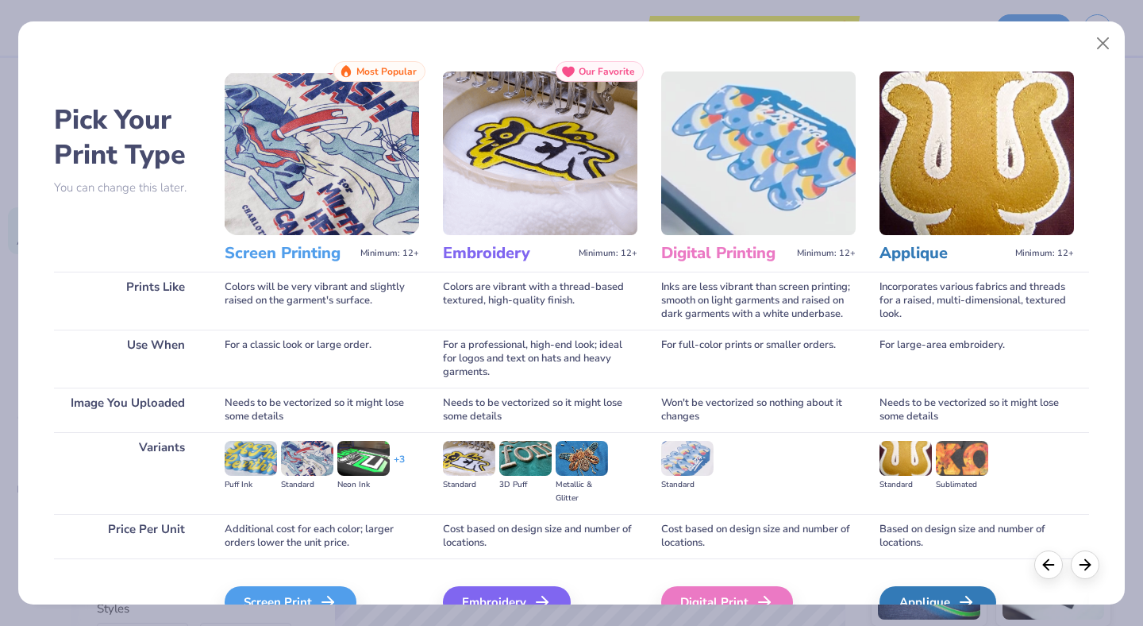
click at [552, 181] on img at bounding box center [540, 153] width 194 height 164
click at [464, 544] on div "Embroidery" at bounding box center [509, 602] width 128 height 32
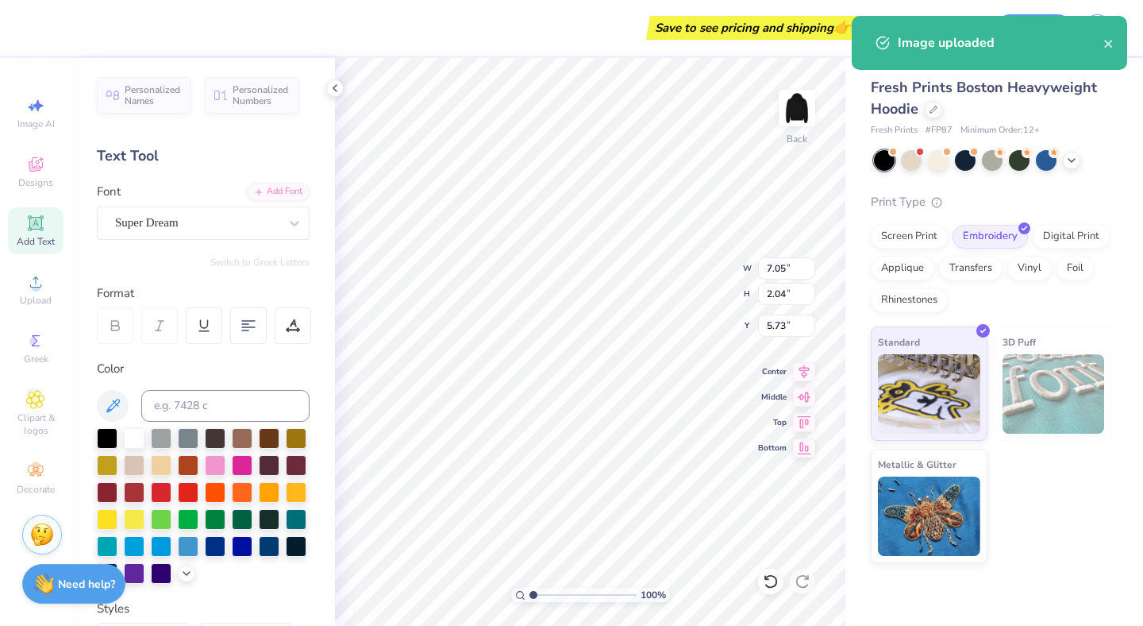
type input "12.00"
type input "4.32"
type input "8.68"
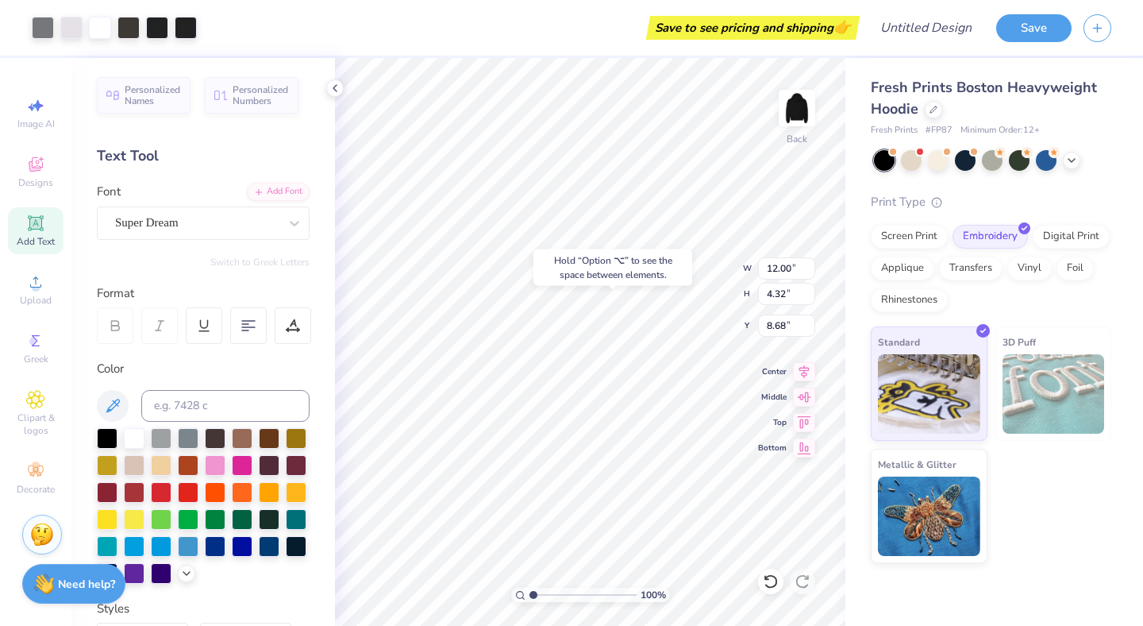
click at [603, 279] on div "Hold “Option ⌥” to see the space between elements." at bounding box center [612, 267] width 159 height 37
type input "7.05"
type input "2.04"
type input "5.73"
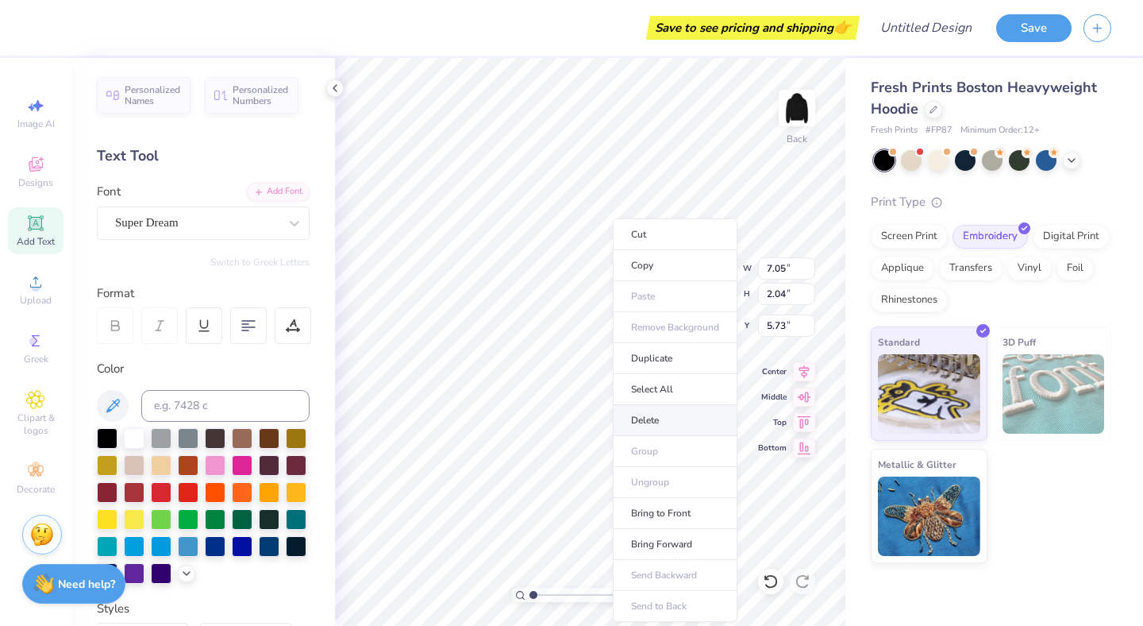
click at [641, 432] on li "Delete" at bounding box center [675, 420] width 125 height 31
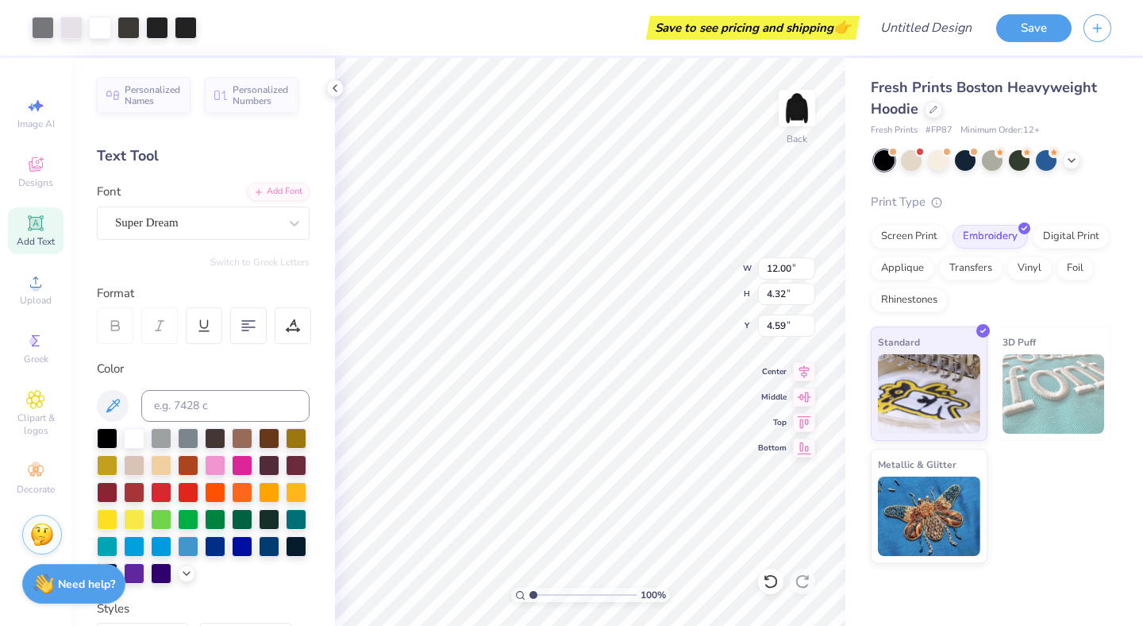
type input "3.00"
click at [808, 329] on input "2.99" at bounding box center [786, 325] width 57 height 22
click at [808, 329] on input "2.98" at bounding box center [786, 325] width 57 height 22
click at [808, 329] on input "2.97" at bounding box center [786, 325] width 57 height 22
click at [808, 329] on input "2.96" at bounding box center [786, 325] width 57 height 22
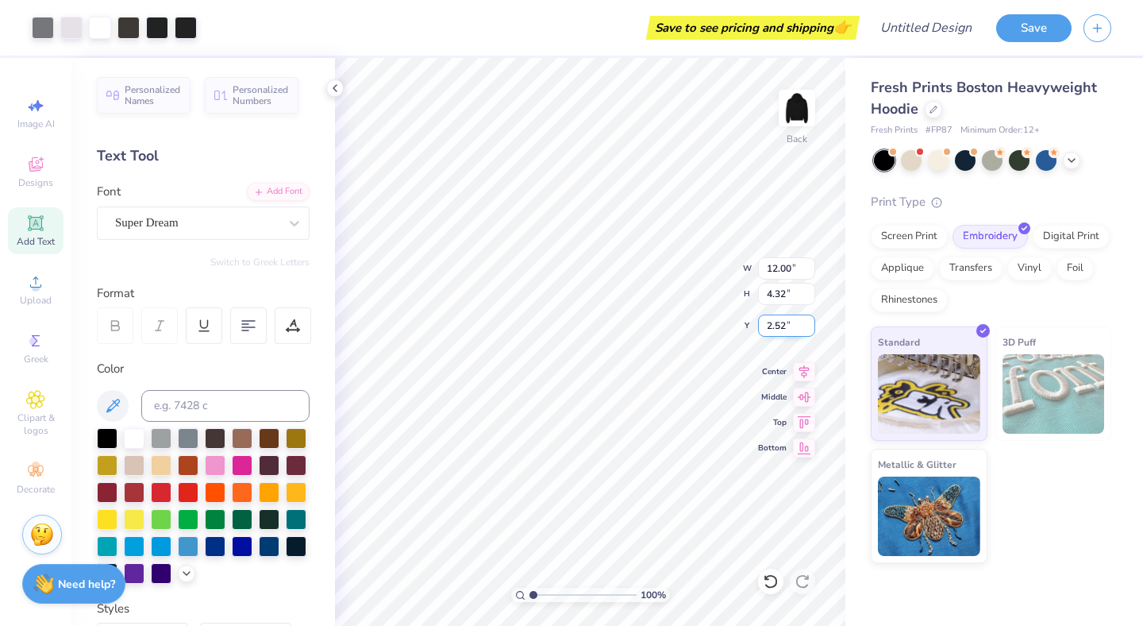
click at [808, 329] on input "2.52" at bounding box center [786, 325] width 57 height 22
click at [809, 329] on input "2.51" at bounding box center [786, 325] width 57 height 22
click at [809, 329] on input "2.5" at bounding box center [786, 325] width 57 height 22
click at [809, 329] on input "2.49" at bounding box center [786, 325] width 57 height 22
click at [809, 329] on input "2.48" at bounding box center [786, 325] width 57 height 22
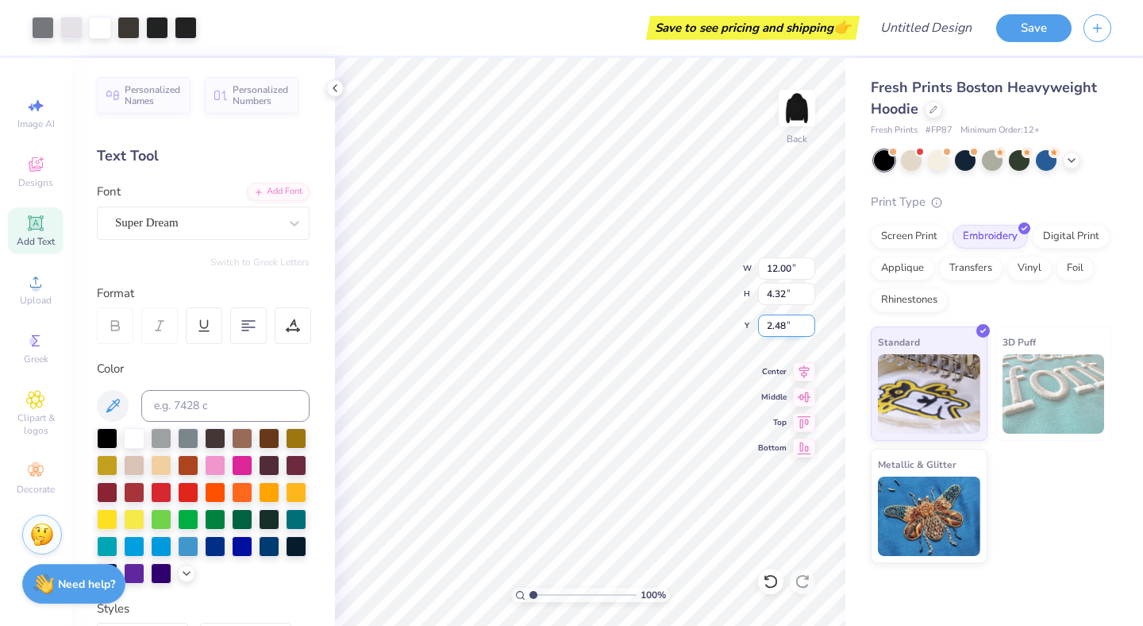
click at [807, 320] on input "2.48" at bounding box center [786, 325] width 57 height 22
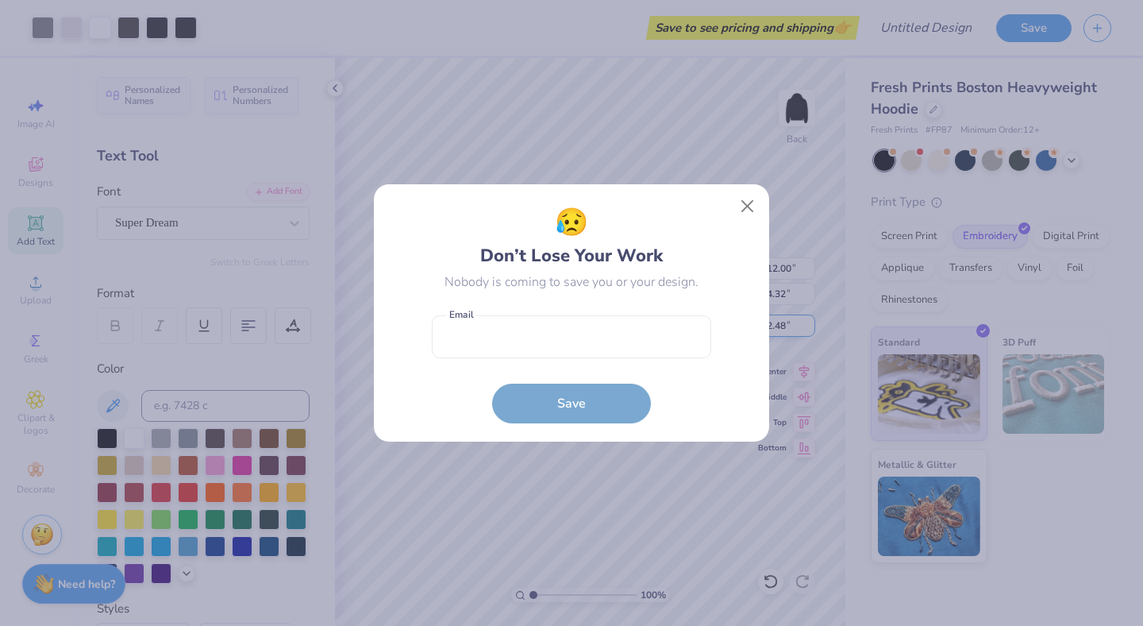
click at [807, 320] on input "2.48" at bounding box center [786, 325] width 57 height 22
click at [749, 212] on button "Close" at bounding box center [748, 206] width 30 height 30
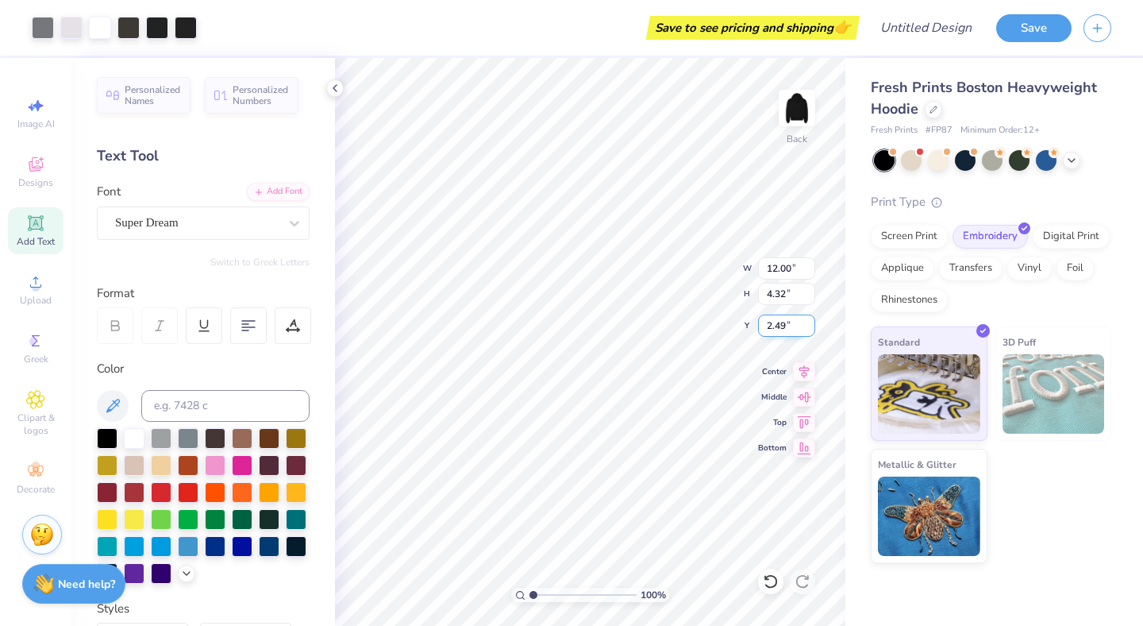
click at [809, 320] on input "2.49" at bounding box center [786, 325] width 57 height 22
click at [809, 320] on input "2.5" at bounding box center [786, 325] width 57 height 22
click at [809, 320] on input "2.51" at bounding box center [786, 325] width 57 height 22
click at [809, 320] on input "2.52" at bounding box center [786, 325] width 57 height 22
click at [809, 320] on input "2.53" at bounding box center [786, 325] width 57 height 22
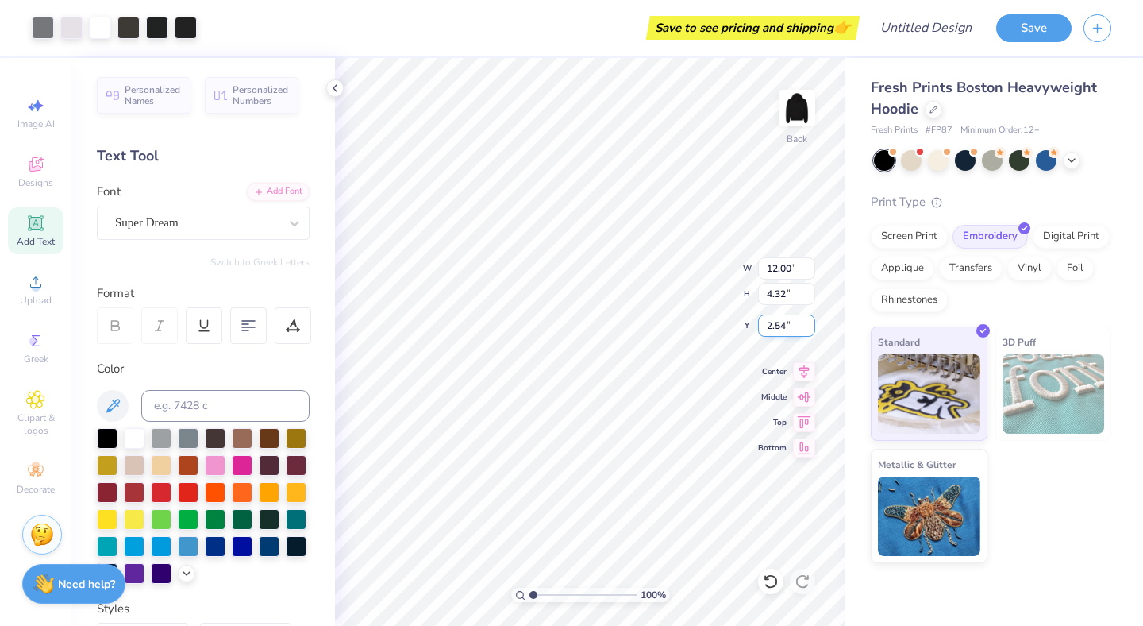
click at [809, 320] on input "2.54" at bounding box center [786, 325] width 57 height 22
click at [809, 320] on input "2.55" at bounding box center [786, 325] width 57 height 22
click at [809, 320] on input "2.56" at bounding box center [786, 325] width 57 height 22
click at [809, 320] on input "2.57" at bounding box center [786, 325] width 57 height 22
click at [809, 320] on input "2.58" at bounding box center [786, 325] width 57 height 22
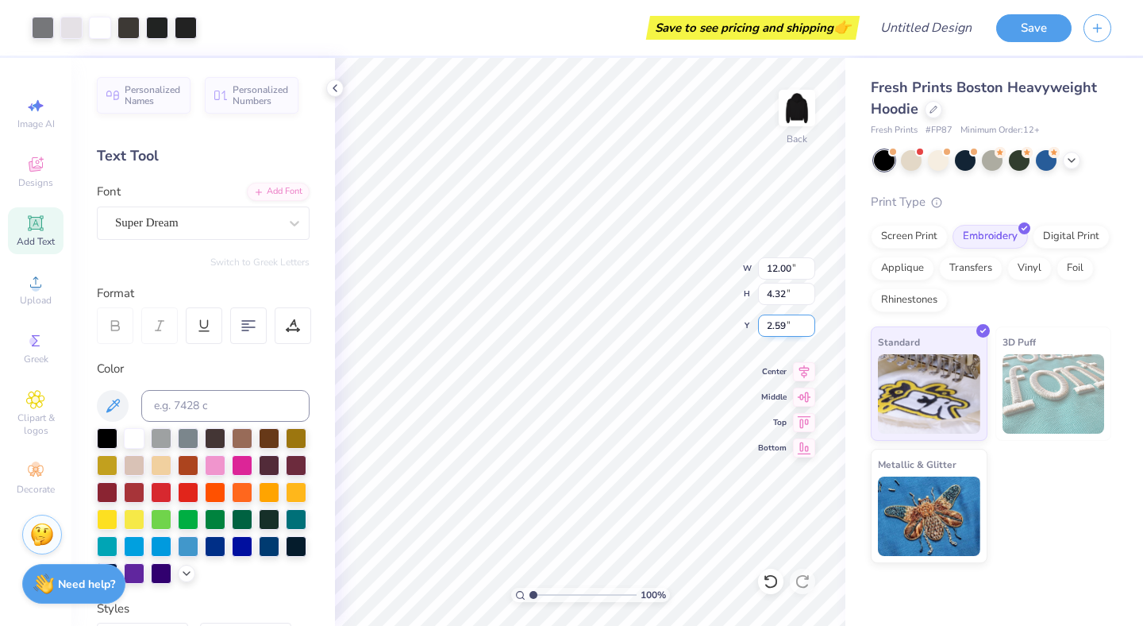
click at [809, 320] on input "2.59" at bounding box center [786, 325] width 57 height 22
click at [809, 320] on input "2.6" at bounding box center [786, 325] width 57 height 22
click at [809, 320] on input "2.61" at bounding box center [786, 325] width 57 height 22
click at [809, 320] on input "2.62" at bounding box center [786, 325] width 57 height 22
click at [809, 320] on input "2.63" at bounding box center [786, 325] width 57 height 22
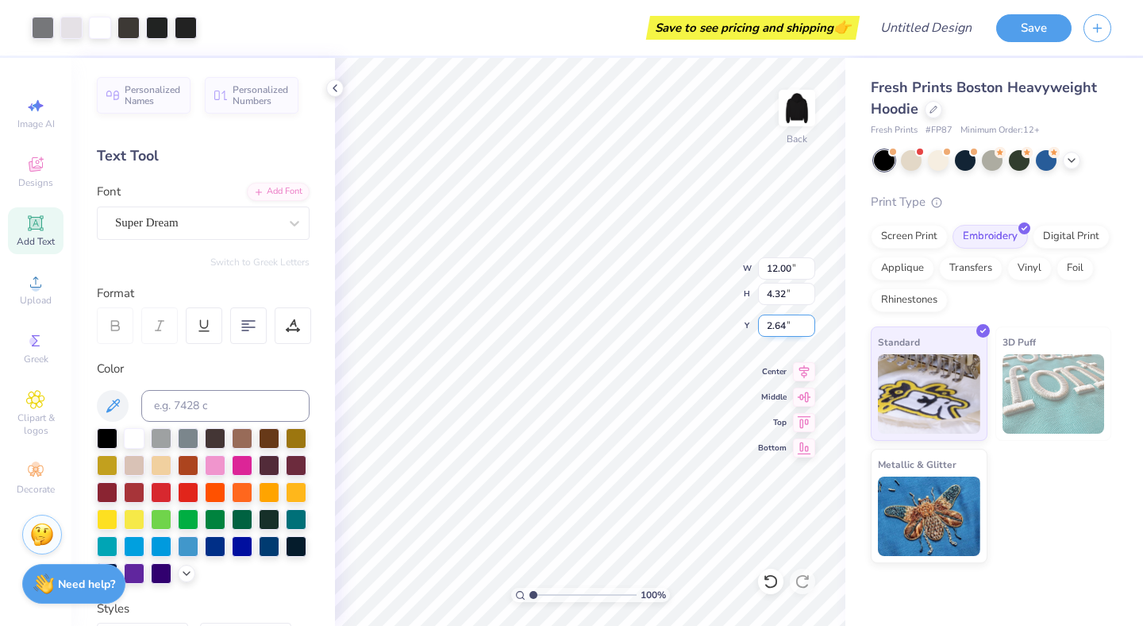
click at [809, 320] on input "2.64" at bounding box center [786, 325] width 57 height 22
click at [809, 320] on input "2.65" at bounding box center [786, 325] width 57 height 22
click at [809, 320] on input "2.66" at bounding box center [786, 325] width 57 height 22
click at [809, 320] on input "2.67" at bounding box center [786, 325] width 57 height 22
click at [809, 320] on input "2.68" at bounding box center [786, 325] width 57 height 22
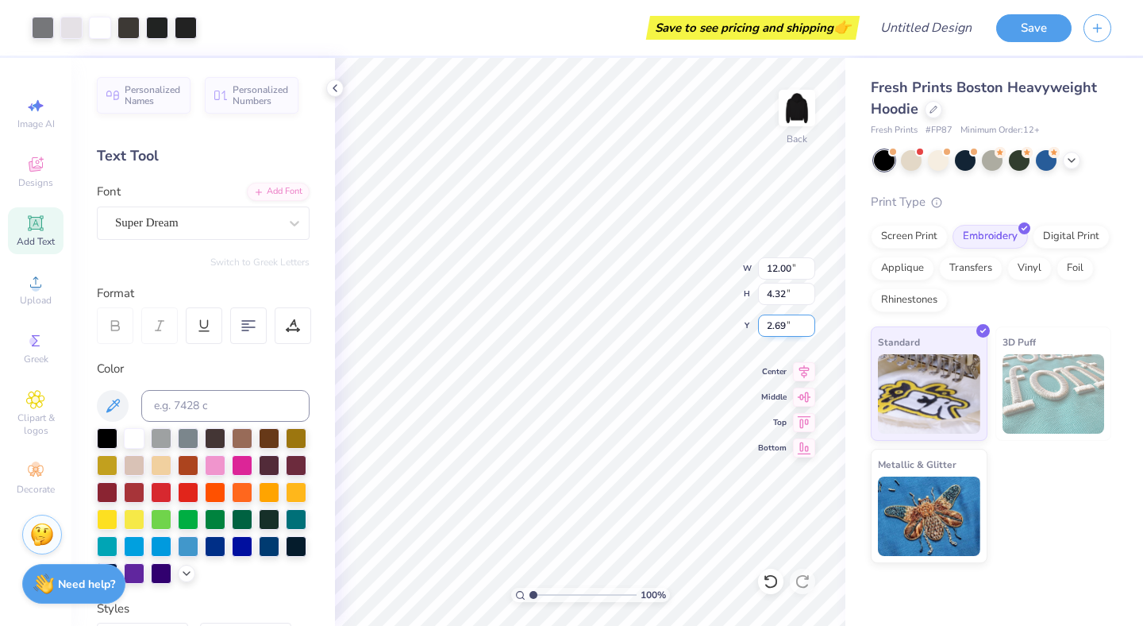
click at [809, 320] on input "2.69" at bounding box center [786, 325] width 57 height 22
click at [809, 320] on input "2.7" at bounding box center [786, 325] width 57 height 22
click at [809, 320] on input "2.71" at bounding box center [786, 325] width 57 height 22
click at [809, 320] on input "2.72" at bounding box center [786, 325] width 57 height 22
click at [809, 320] on input "2.73" at bounding box center [786, 325] width 57 height 22
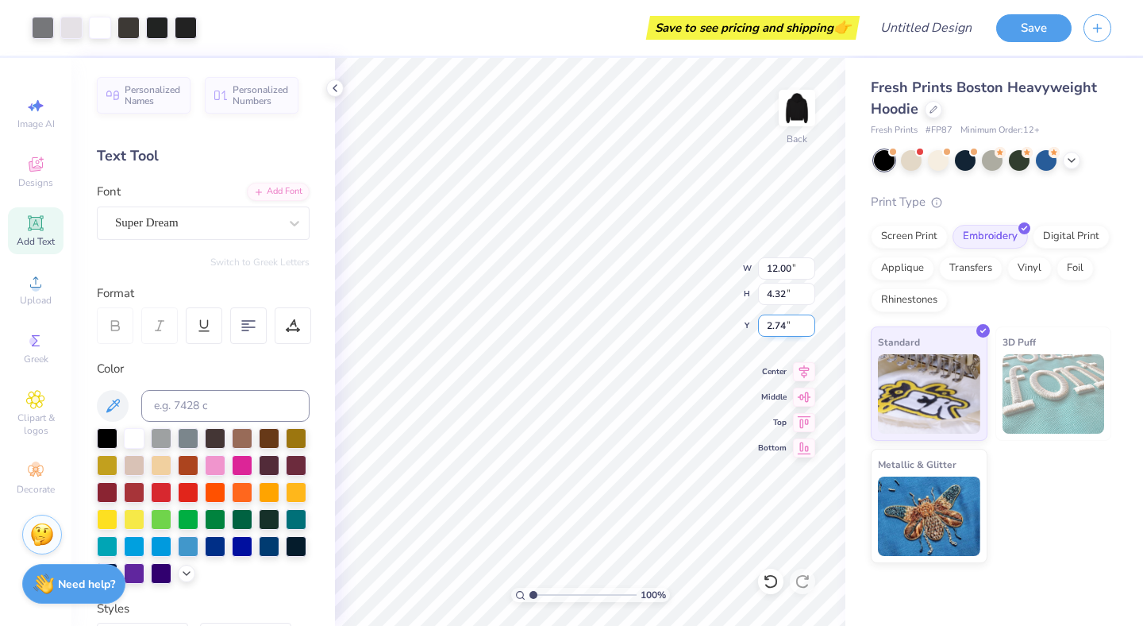
click at [809, 320] on input "2.74" at bounding box center [786, 325] width 57 height 22
click at [809, 320] on input "2.75" at bounding box center [786, 325] width 57 height 22
click at [809, 320] on input "2.76" at bounding box center [786, 325] width 57 height 22
click at [809, 320] on input "2.77" at bounding box center [786, 325] width 57 height 22
click at [809, 320] on input "2.78" at bounding box center [786, 325] width 57 height 22
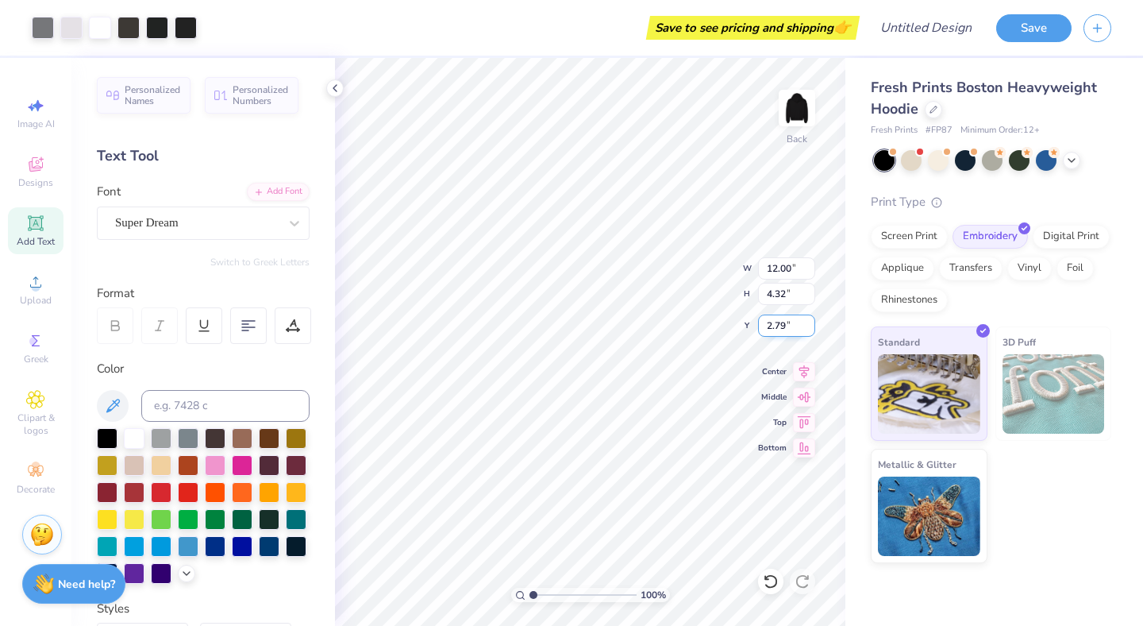
click at [809, 320] on input "2.79" at bounding box center [786, 325] width 57 height 22
click at [809, 320] on input "2.8" at bounding box center [786, 325] width 57 height 22
click at [809, 320] on input "2.81" at bounding box center [786, 325] width 57 height 22
click at [809, 320] on input "2.82" at bounding box center [786, 325] width 57 height 22
click at [809, 320] on input "2.83" at bounding box center [786, 325] width 57 height 22
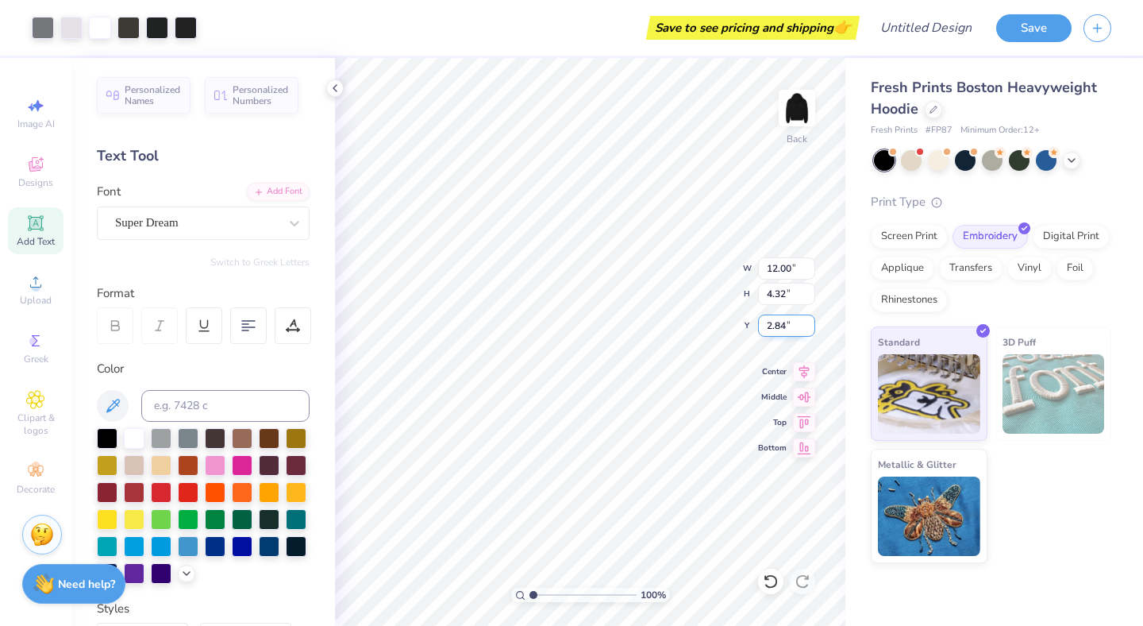
click at [809, 320] on input "2.84" at bounding box center [786, 325] width 57 height 22
click at [809, 320] on input "2.85" at bounding box center [786, 325] width 57 height 22
click at [809, 320] on input "2.86" at bounding box center [786, 325] width 57 height 22
click at [809, 320] on input "2.87" at bounding box center [786, 325] width 57 height 22
click at [809, 320] on input "2.88" at bounding box center [786, 325] width 57 height 22
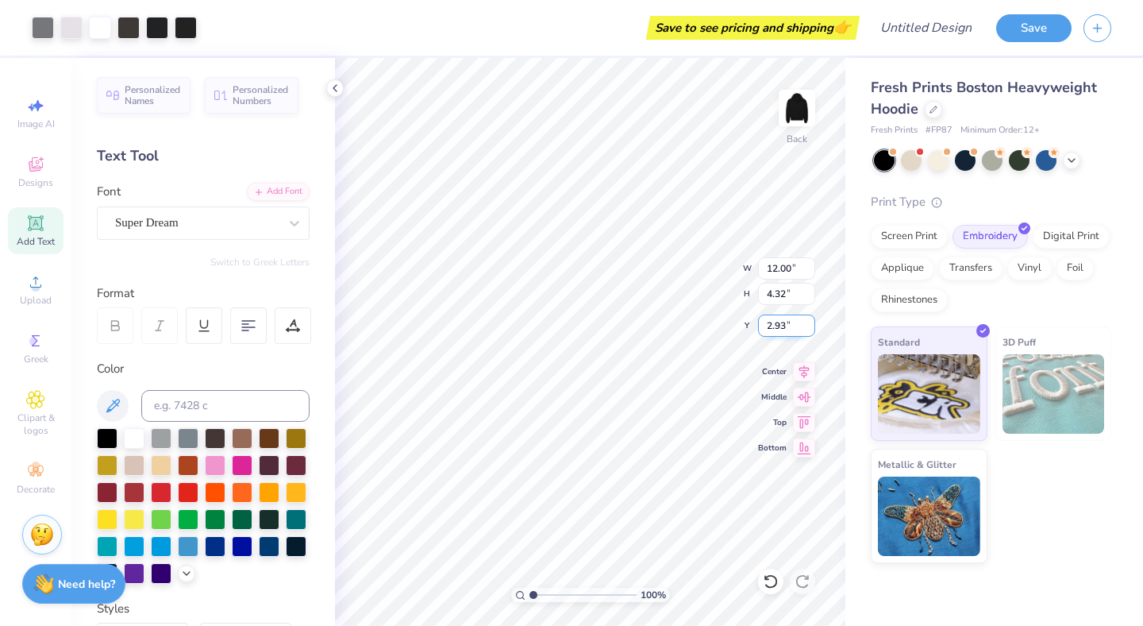
click at [808, 319] on input "2.93" at bounding box center [786, 325] width 57 height 22
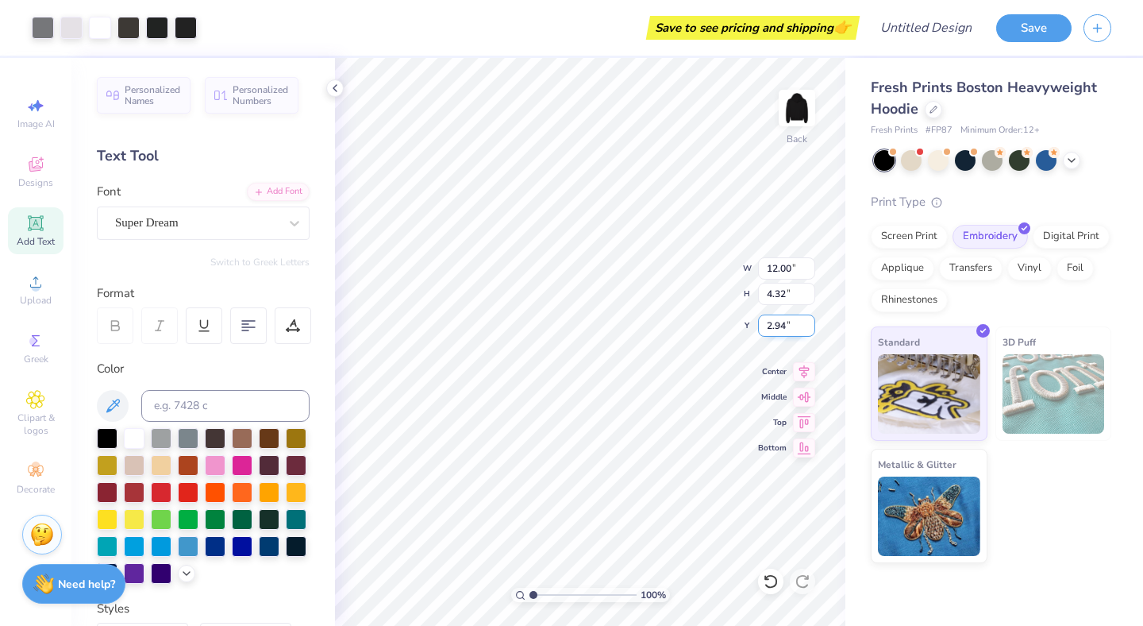
click at [807, 325] on input "2.94" at bounding box center [786, 325] width 57 height 22
click at [807, 325] on input "2.95" at bounding box center [786, 325] width 57 height 22
click at [807, 325] on input "2.96" at bounding box center [786, 325] width 57 height 22
click at [807, 325] on input "2.97" at bounding box center [786, 325] width 57 height 22
click at [807, 325] on input "2.98" at bounding box center [786, 325] width 57 height 22
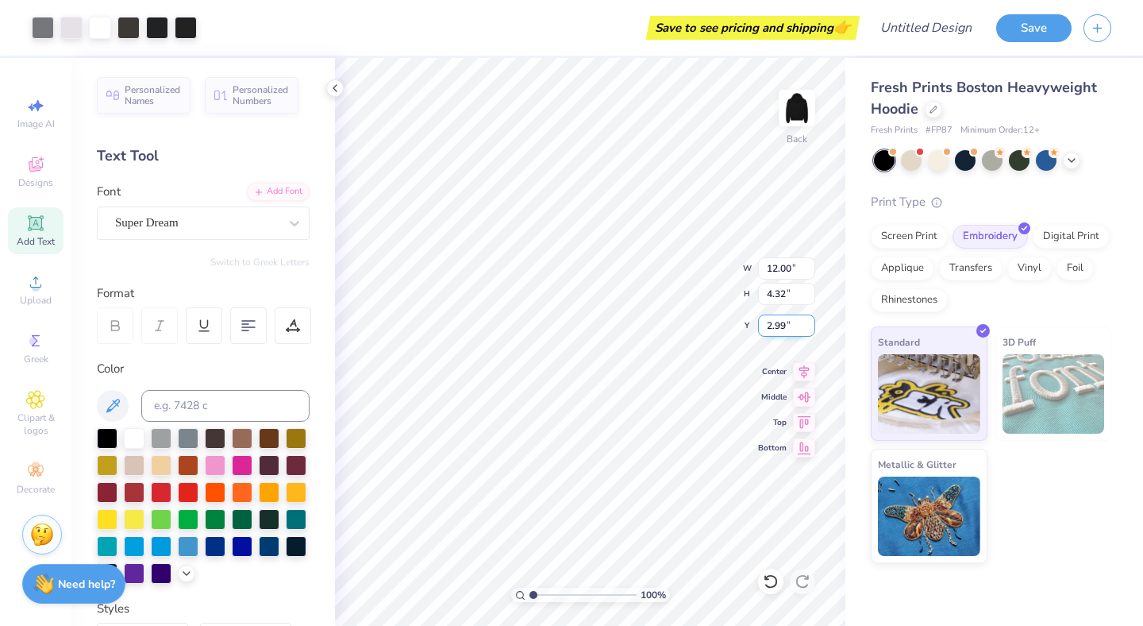
click at [807, 325] on input "2.99" at bounding box center [786, 325] width 57 height 22
type input "3"
click at [807, 325] on input "3" at bounding box center [786, 325] width 57 height 22
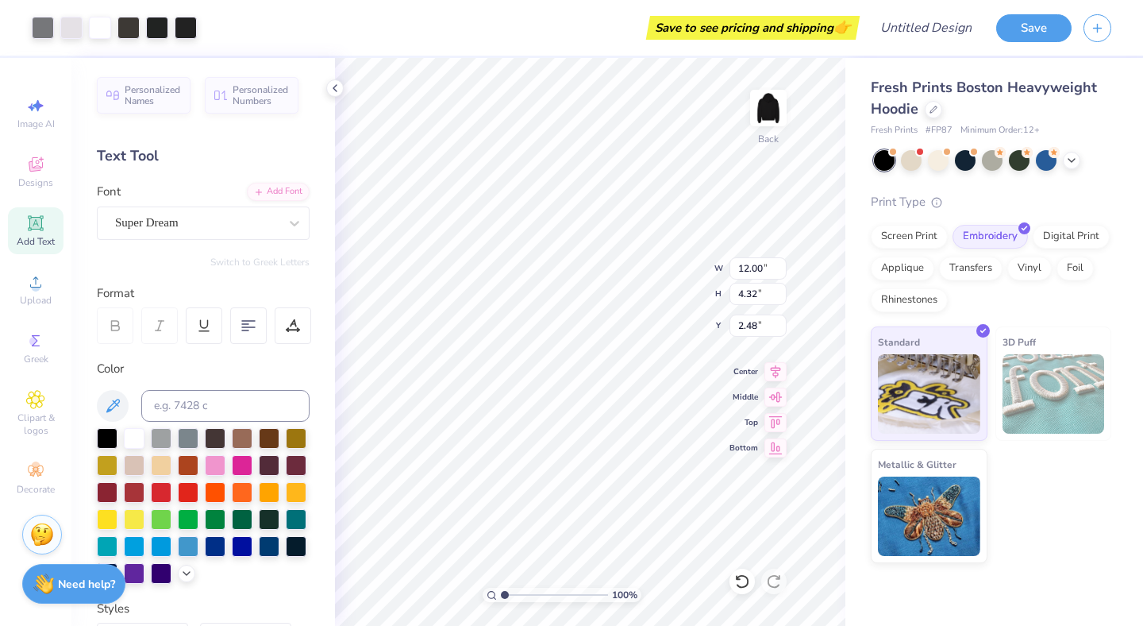
click at [115, 316] on div at bounding box center [115, 325] width 37 height 37
type input "3.00"
click at [33, 360] on span "Greek" at bounding box center [36, 358] width 25 height 13
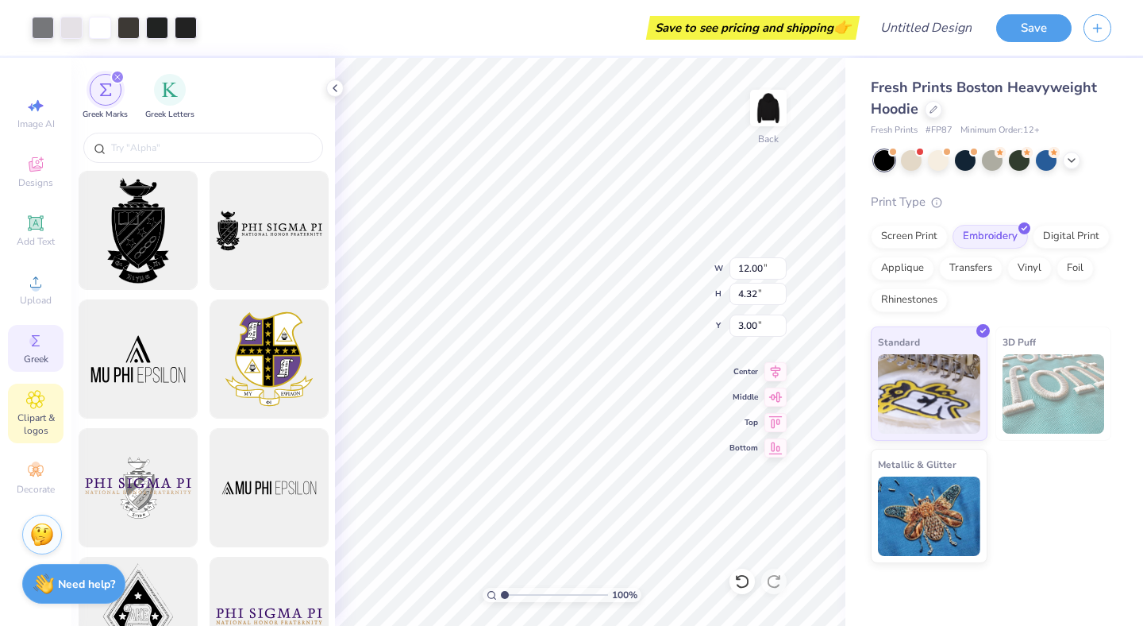
click at [29, 386] on div "Clipart & logos" at bounding box center [36, 413] width 56 height 60
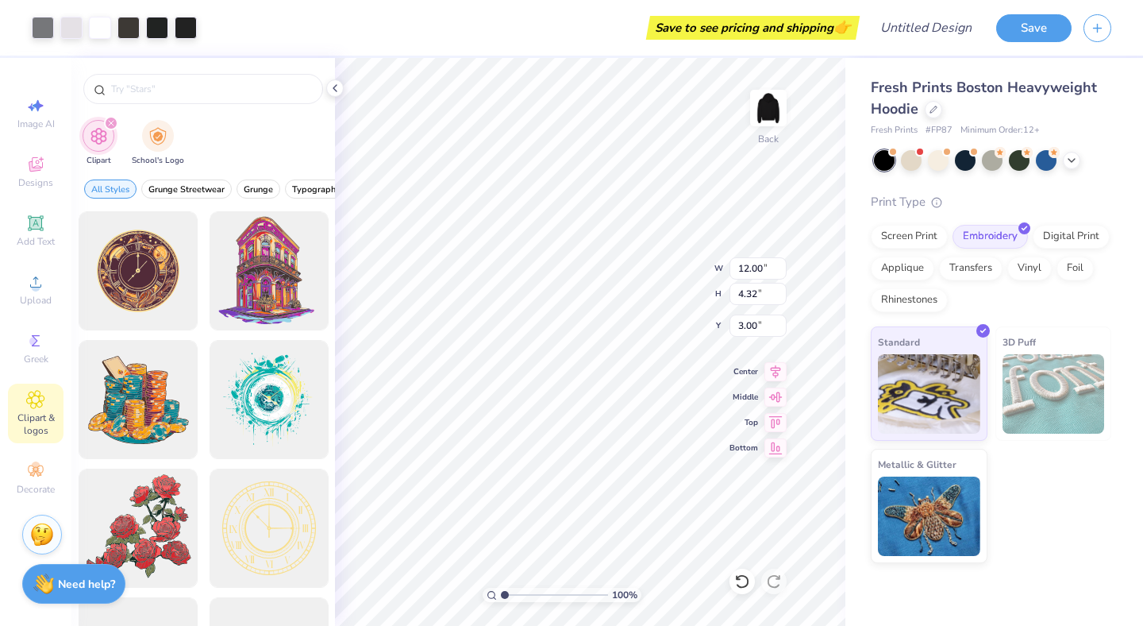
type input "1.86"
type textarea "x"
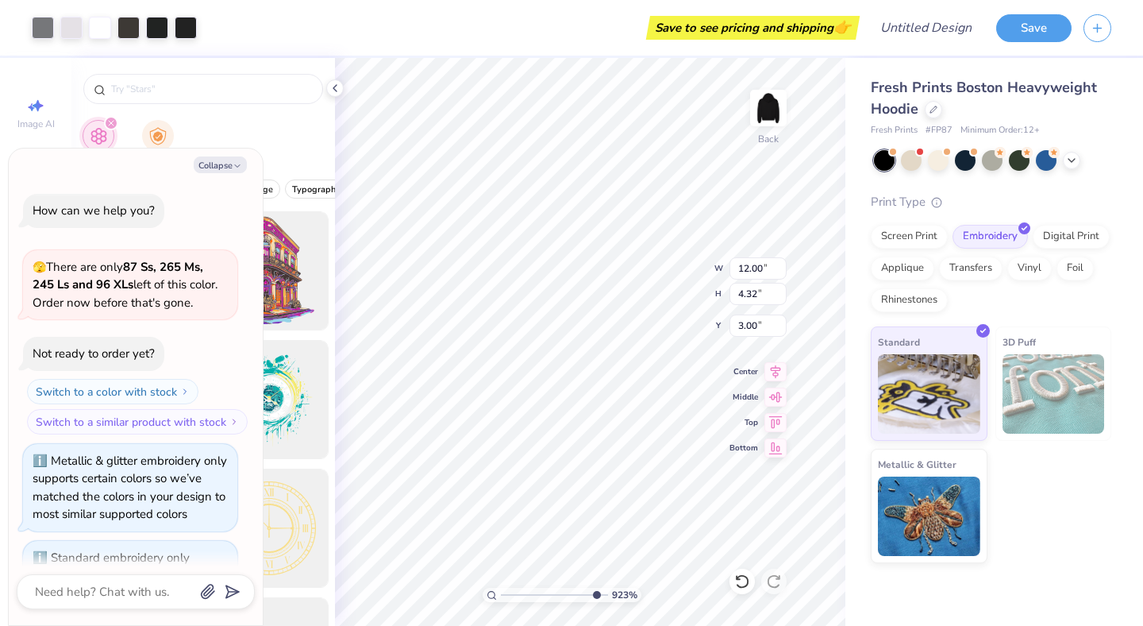
scroll to position [658, 0]
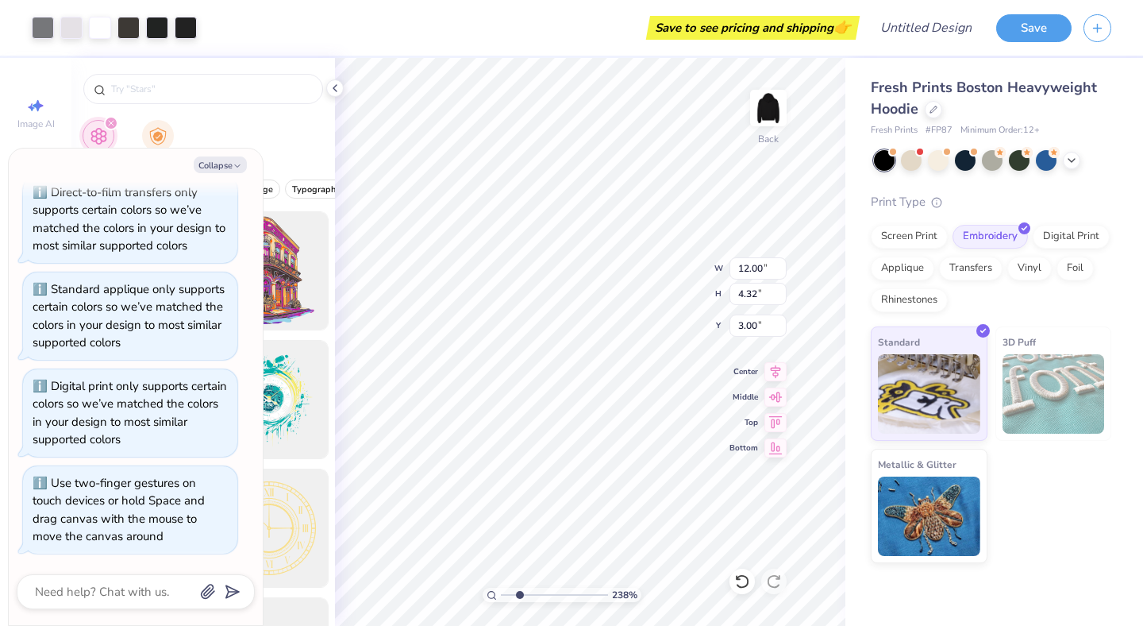
drag, startPoint x: 504, startPoint y: 595, endPoint x: 519, endPoint y: 572, distance: 26.9
click at [519, 544] on div "238 %" at bounding box center [562, 342] width 568 height 568
drag, startPoint x: 518, startPoint y: 593, endPoint x: 424, endPoint y: 591, distance: 93.7
type input "1"
click at [424, 544] on div "100 %" at bounding box center [562, 342] width 568 height 568
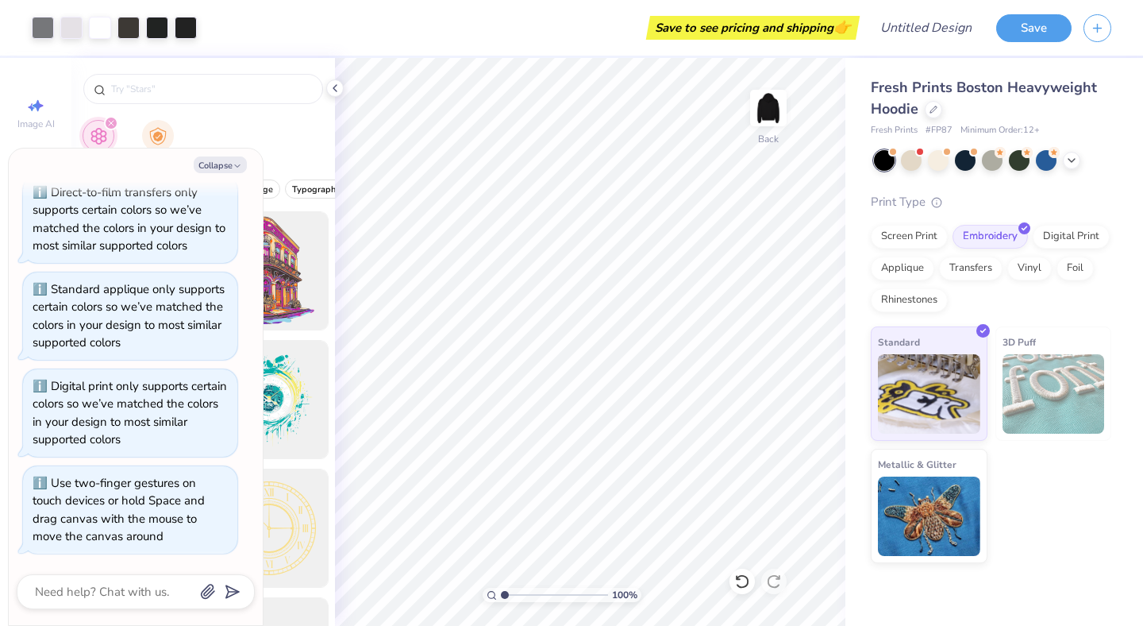
click at [1104, 199] on div "Print Type" at bounding box center [991, 202] width 241 height 18
click at [776, 116] on img at bounding box center [769, 108] width 64 height 64
click at [247, 122] on div "Clipart School's Logo" at bounding box center [203, 145] width 264 height 60
click at [225, 172] on button "Collapse" at bounding box center [220, 164] width 53 height 17
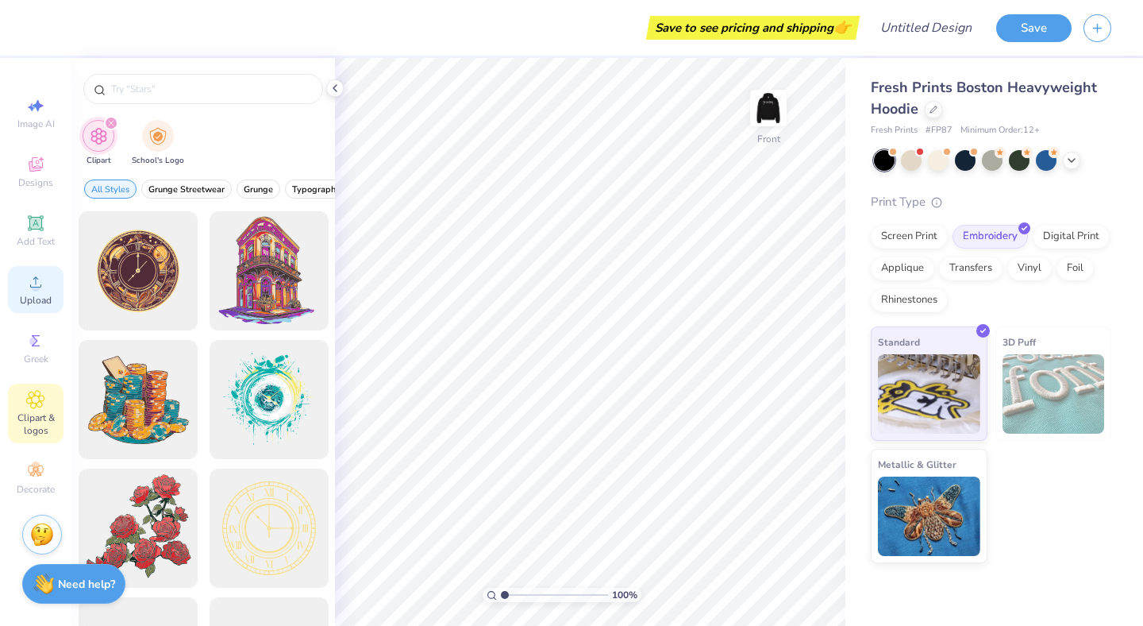
click at [30, 287] on icon at bounding box center [35, 281] width 19 height 19
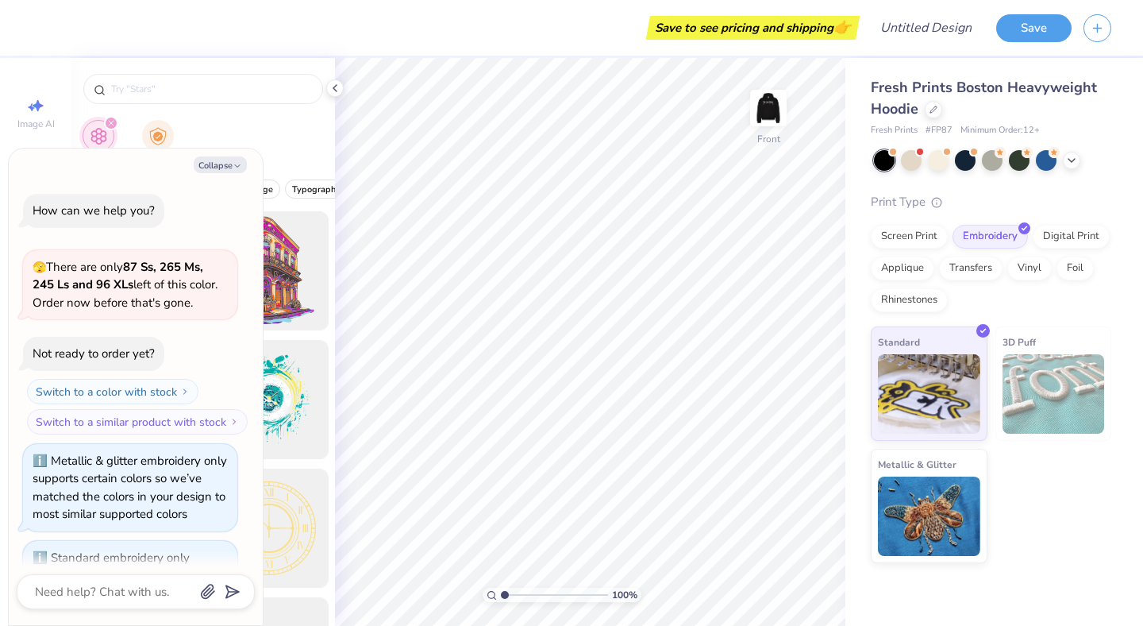
scroll to position [767, 0]
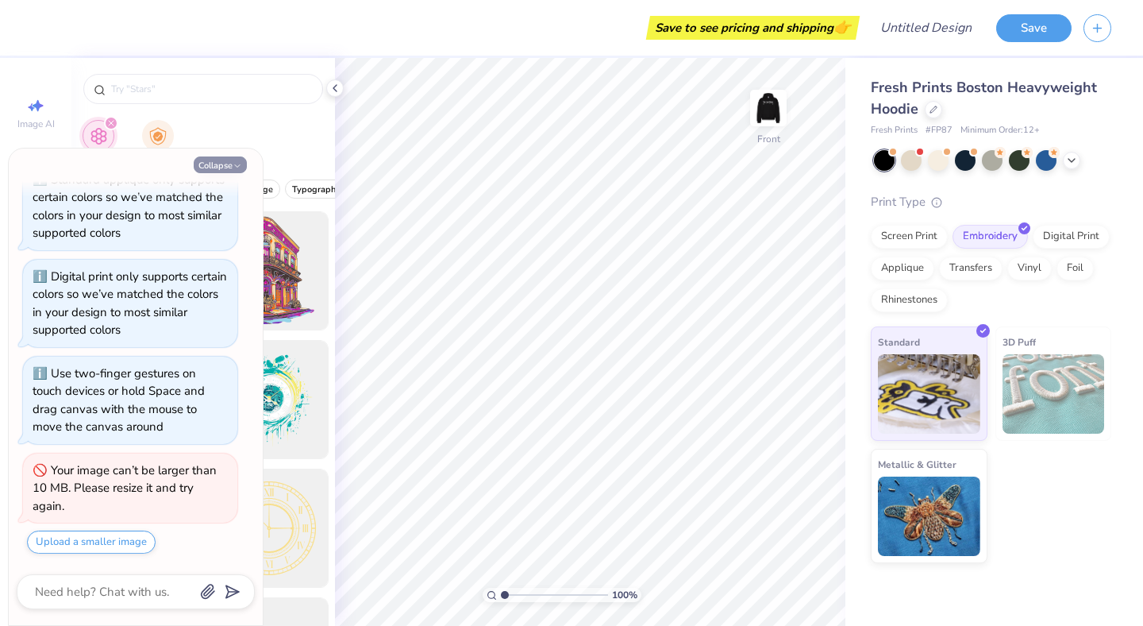
click at [224, 165] on button "Collapse" at bounding box center [220, 164] width 53 height 17
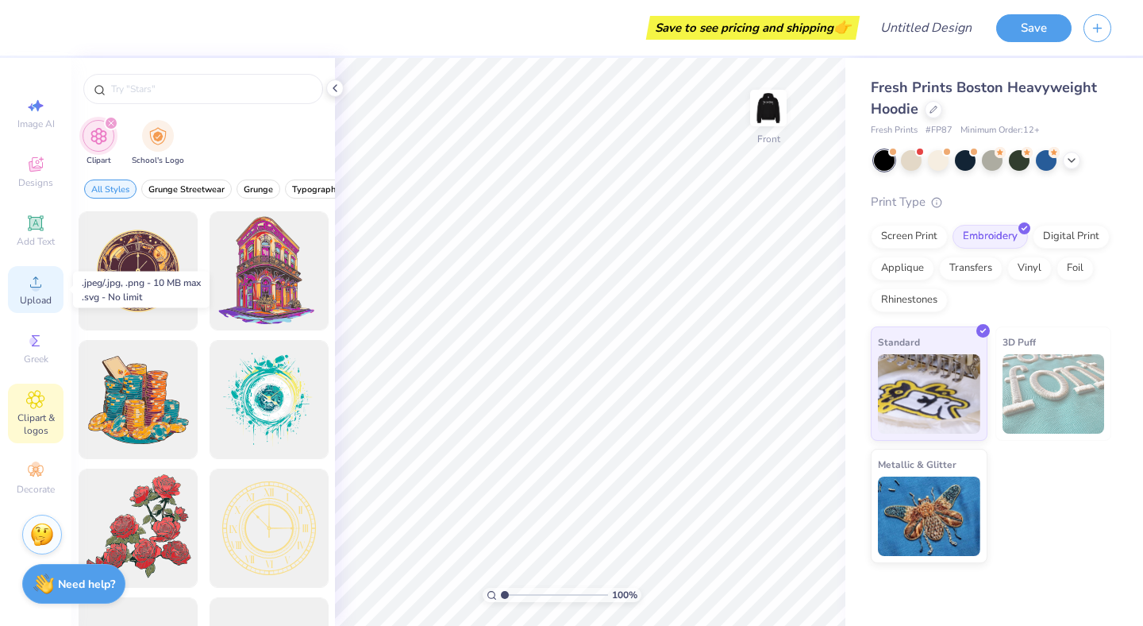
click at [36, 282] on icon at bounding box center [35, 281] width 11 height 11
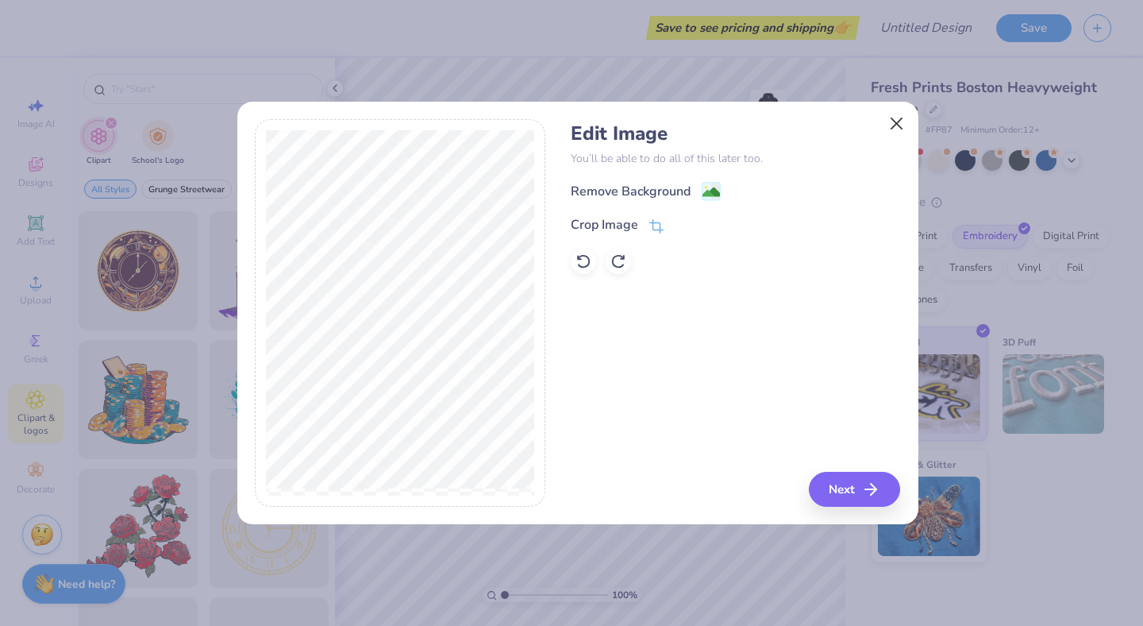
click at [897, 121] on button "Close" at bounding box center [896, 123] width 30 height 30
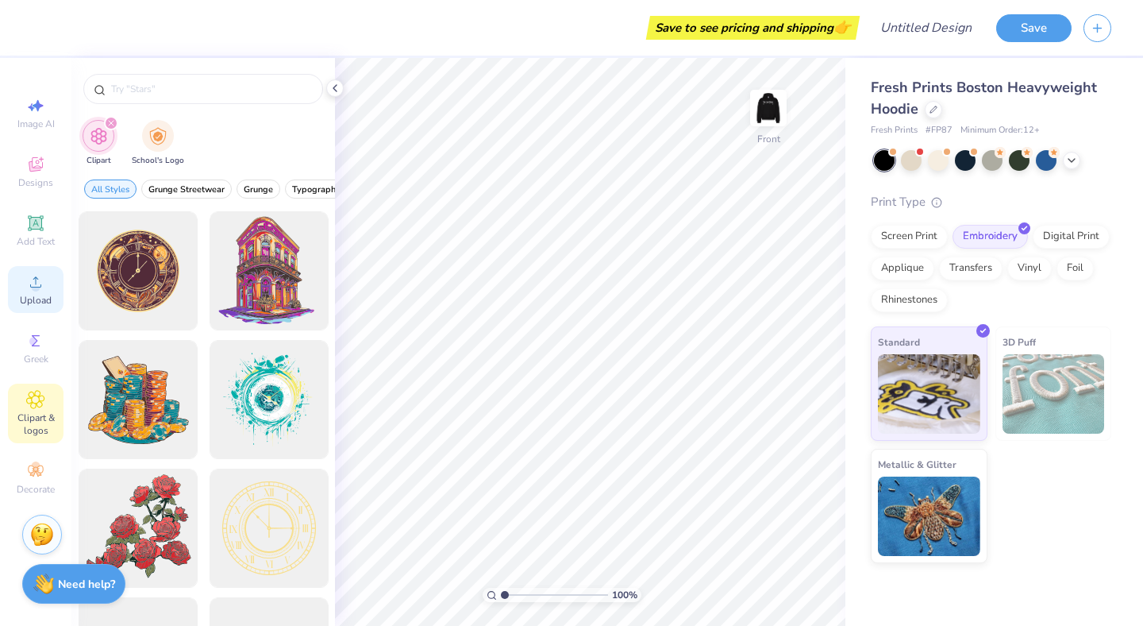
click at [46, 292] on div "Upload" at bounding box center [36, 289] width 56 height 47
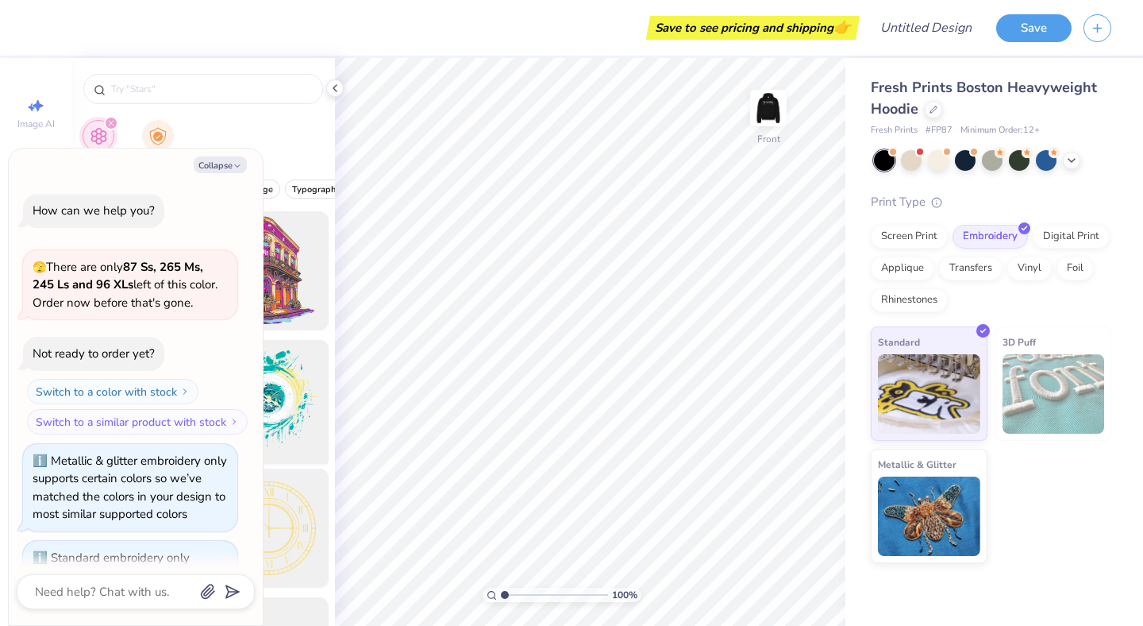
scroll to position [876, 0]
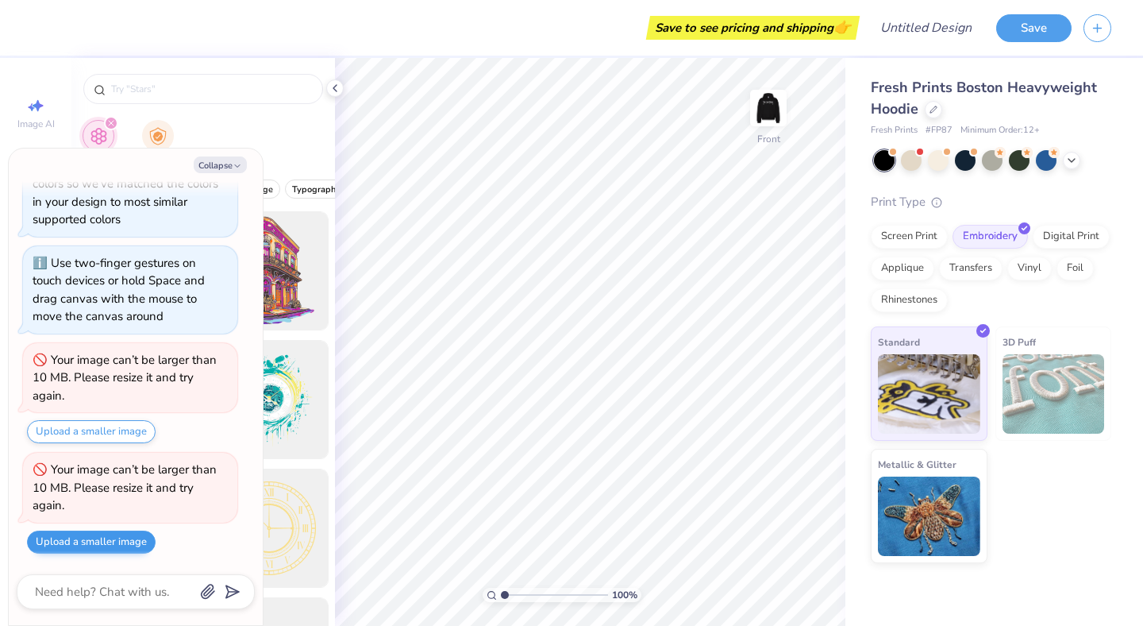
click at [134, 540] on button "Upload a smaller image" at bounding box center [91, 541] width 129 height 23
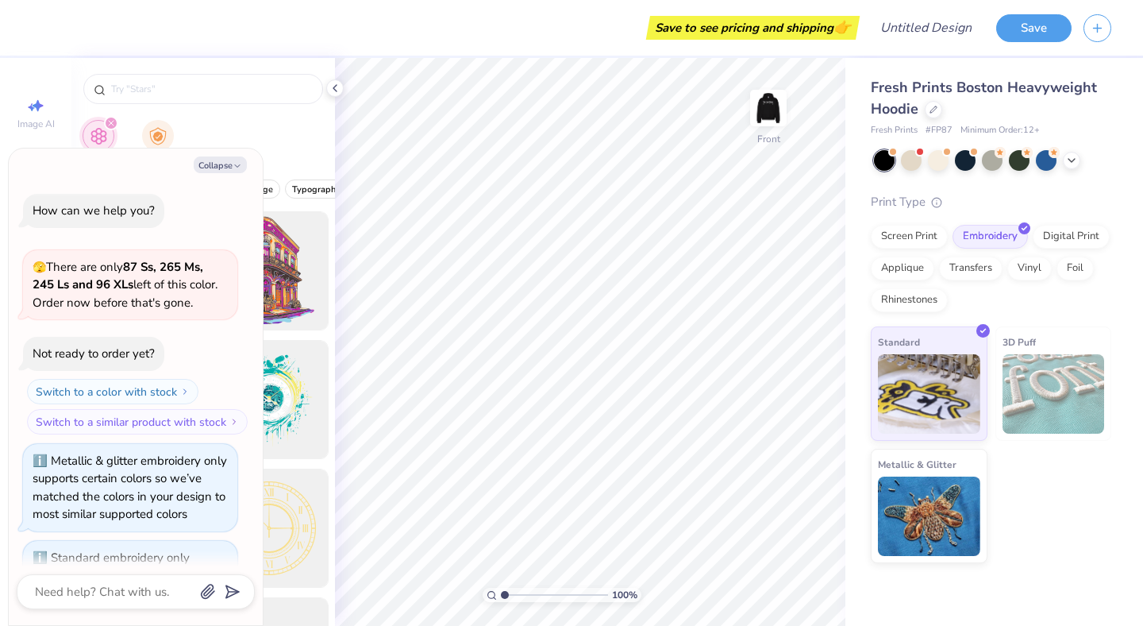
scroll to position [984, 0]
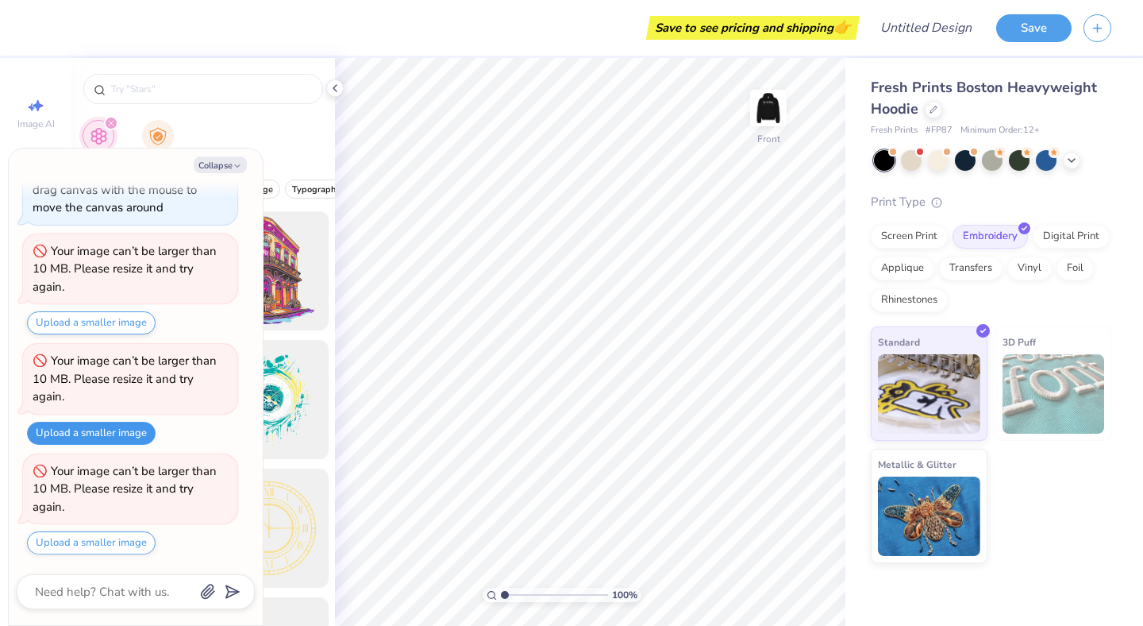
click at [75, 441] on button "Upload a smaller image" at bounding box center [91, 433] width 129 height 23
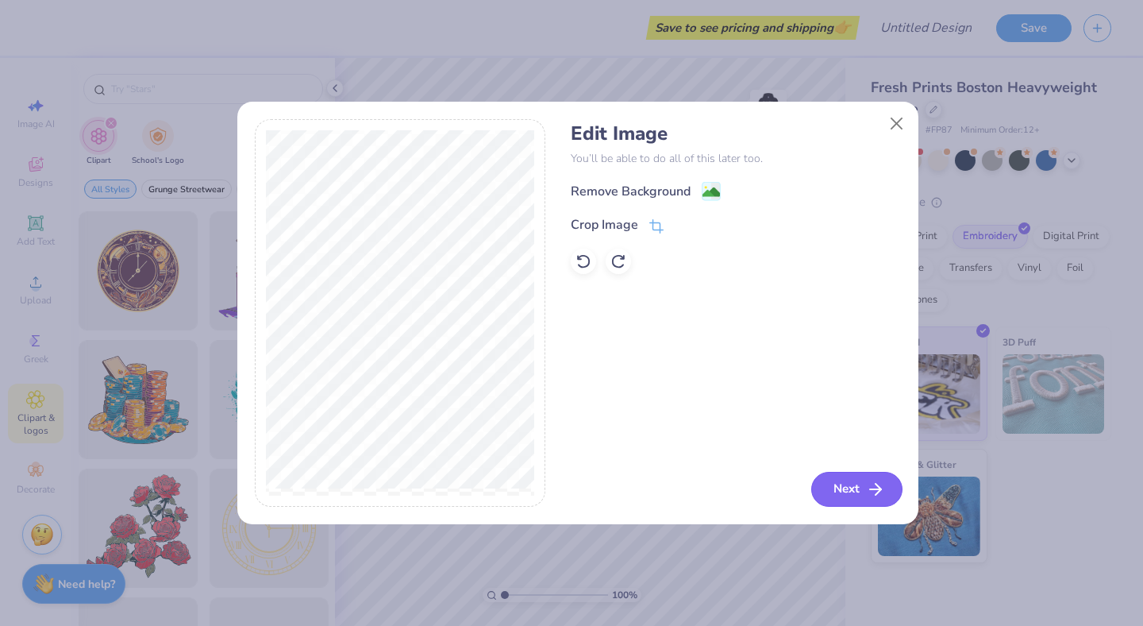
click at [842, 483] on button "Next" at bounding box center [856, 489] width 91 height 35
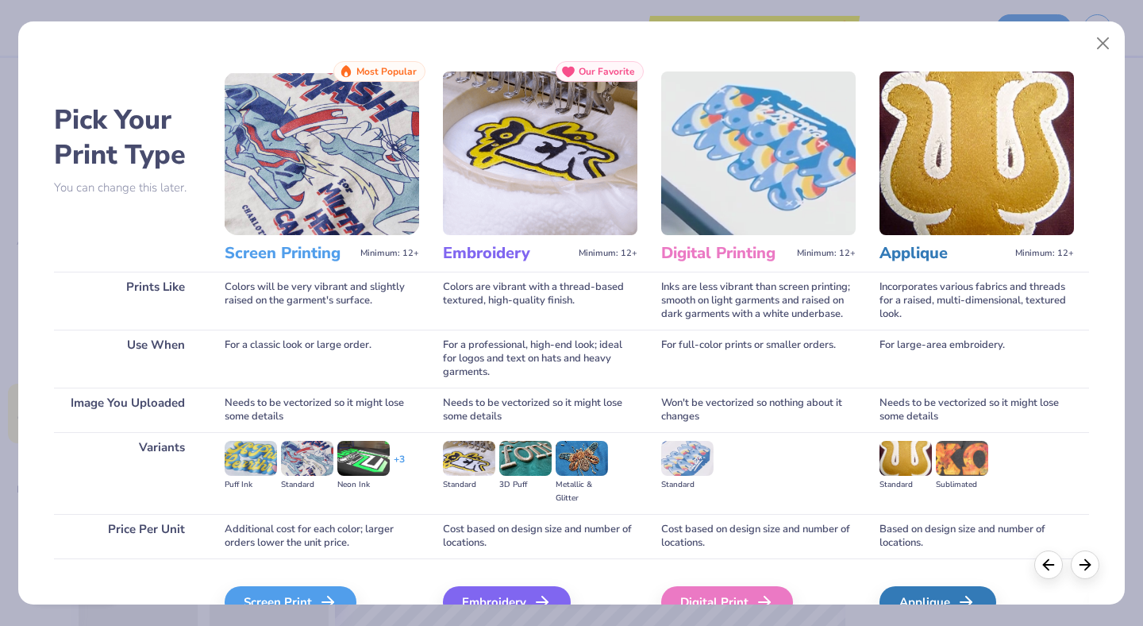
click at [339, 191] on img at bounding box center [322, 153] width 194 height 164
click at [350, 241] on div "Screen Printing Minimum: 12+" at bounding box center [322, 253] width 194 height 37
click at [379, 252] on span "Minimum: 12+" at bounding box center [389, 253] width 59 height 11
click at [303, 191] on img at bounding box center [322, 153] width 194 height 164
click at [293, 544] on div "Screen Print" at bounding box center [293, 602] width 132 height 32
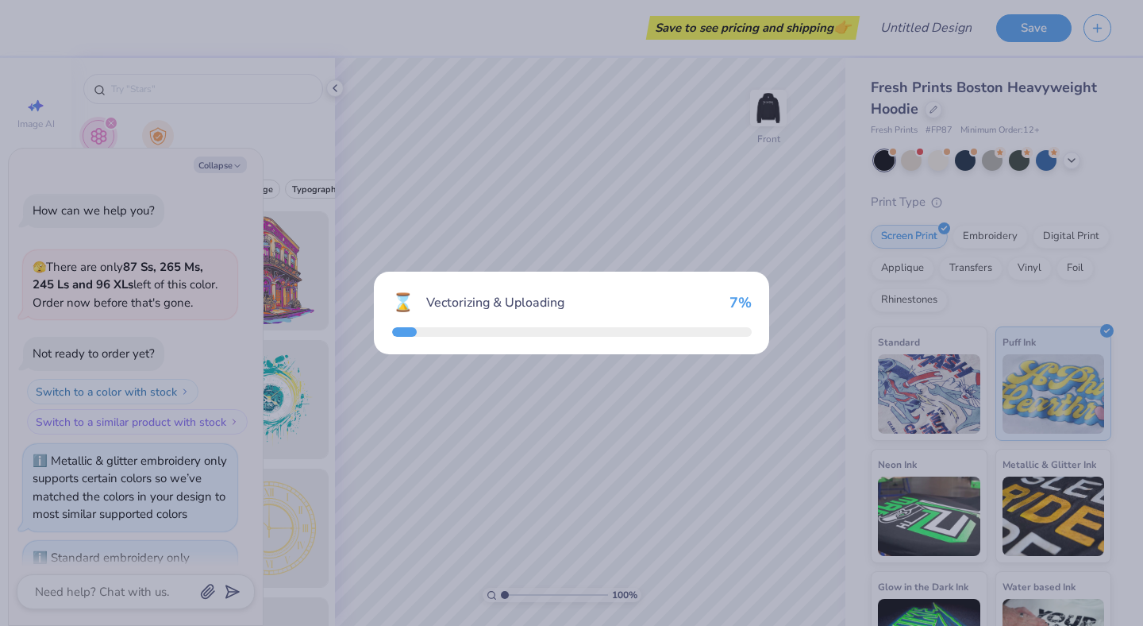
scroll to position [1140, 0]
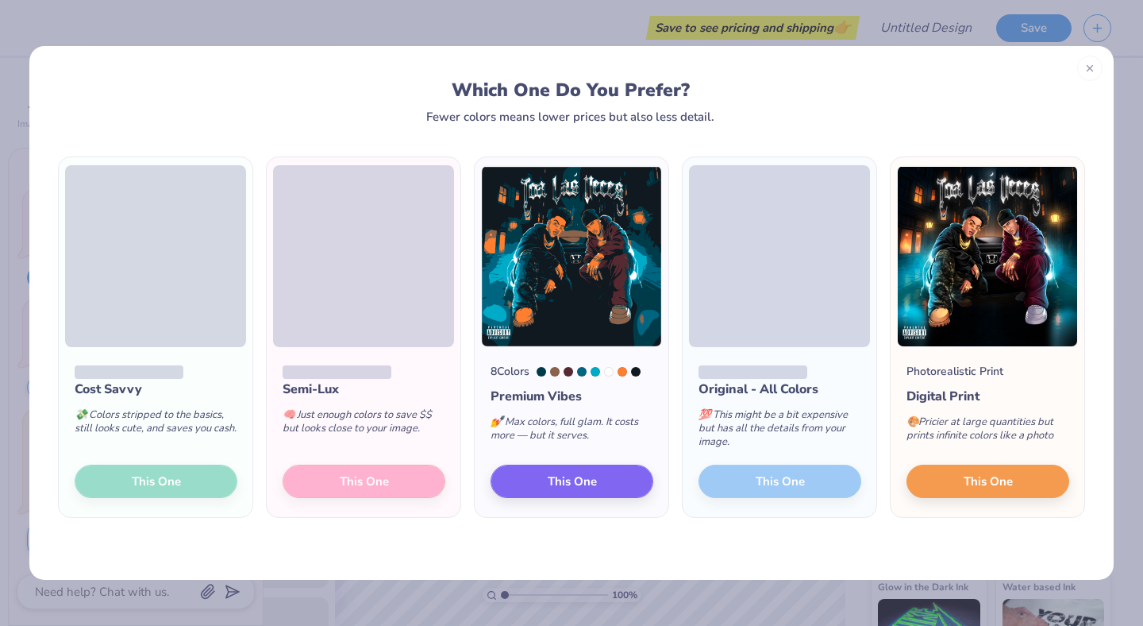
click at [512, 137] on div "Cost Savvy 💸 Colors stripped to the basics, still looks cute, and saves you cas…" at bounding box center [571, 351] width 1084 height 456
click at [975, 475] on span "This One" at bounding box center [988, 479] width 49 height 18
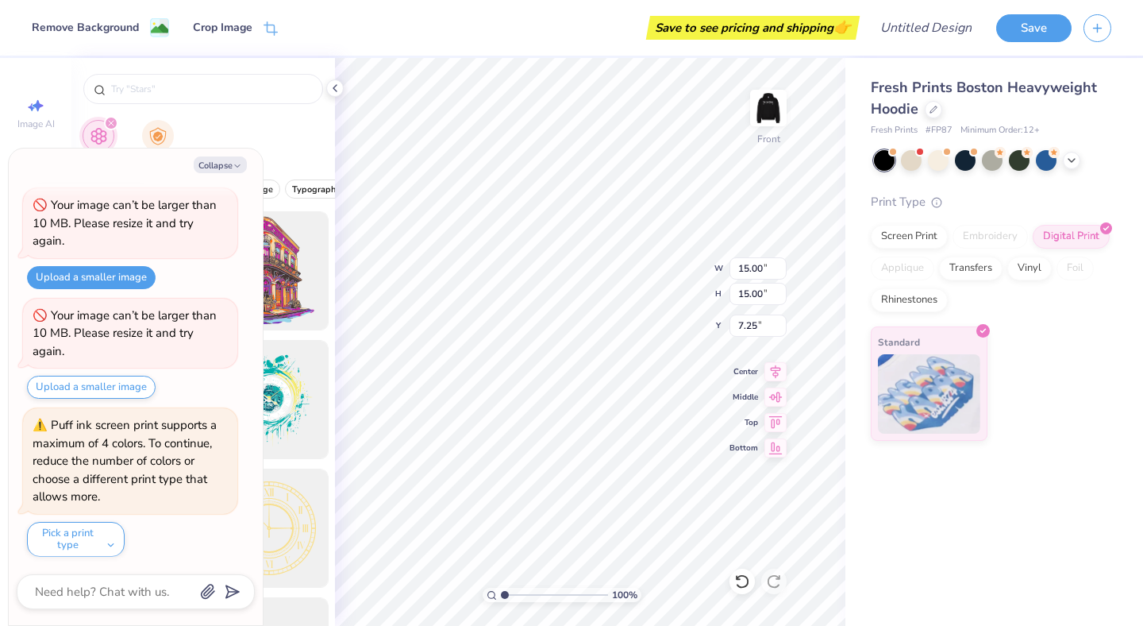
type textarea "x"
type input "5.00"
type textarea "x"
type input "12.19"
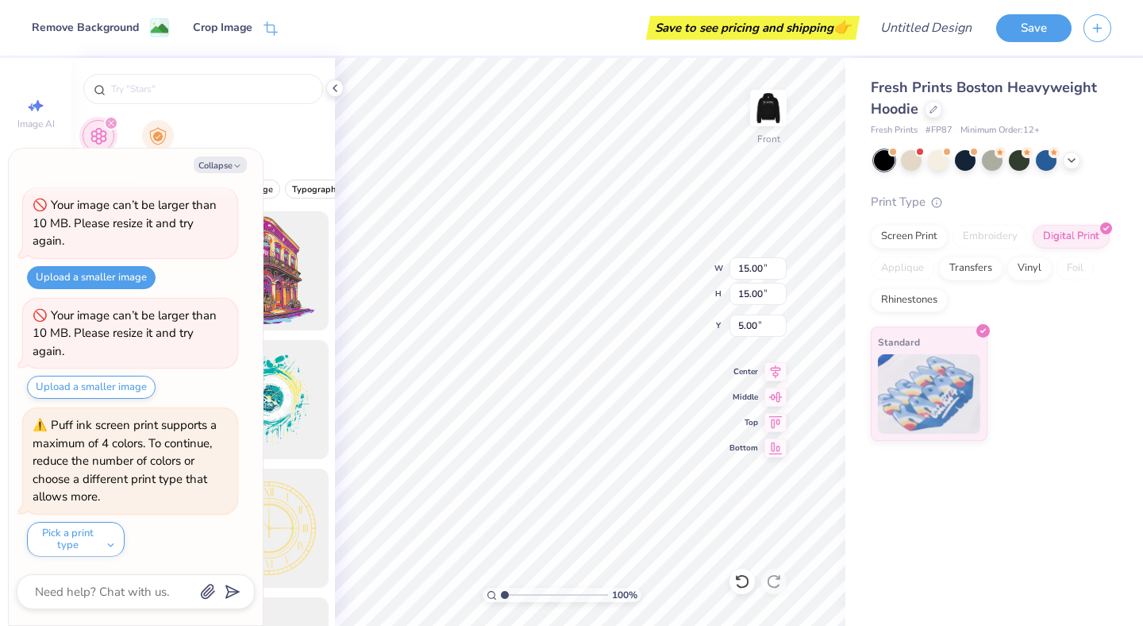
type input "7.80"
type textarea "x"
type input "8.29"
type textarea "x"
type input "5.00"
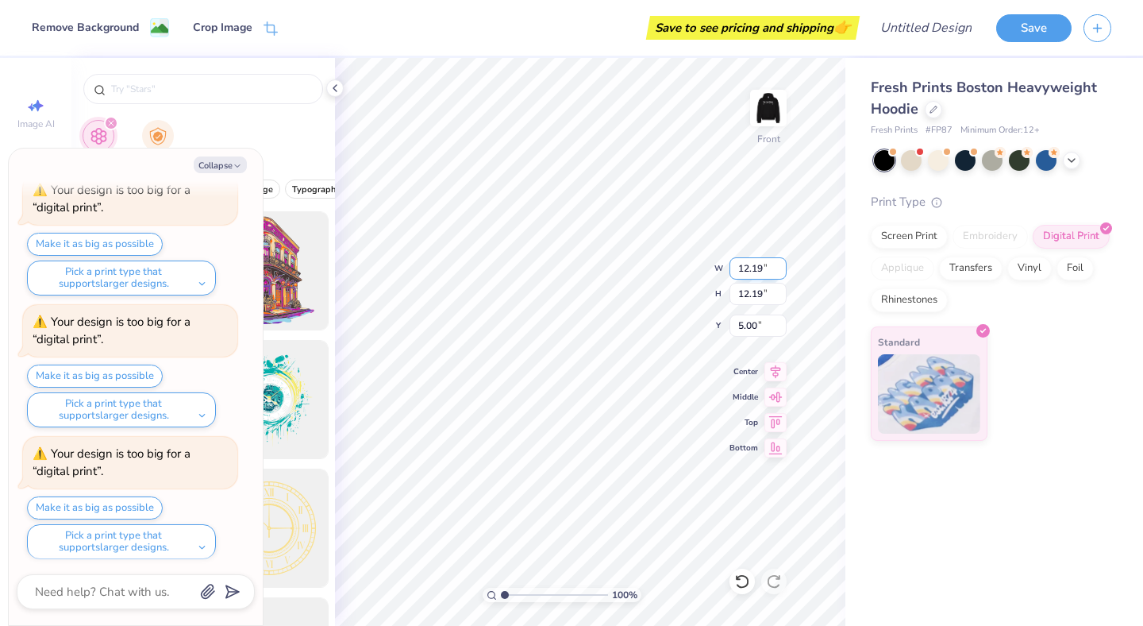
scroll to position [1664, 0]
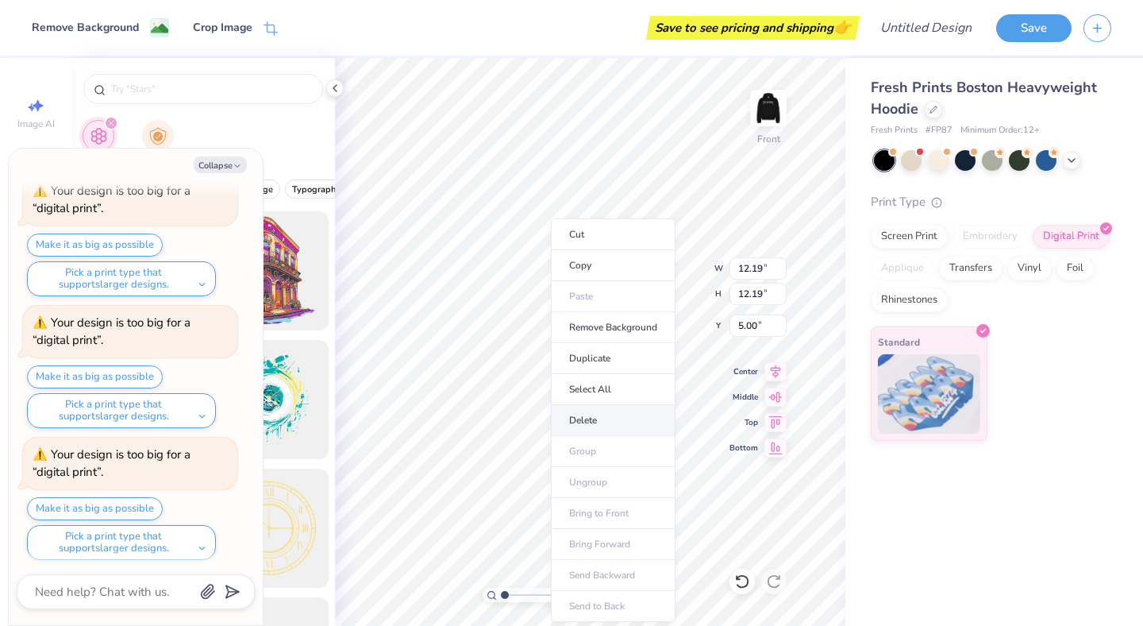
click at [595, 411] on li "Delete" at bounding box center [613, 420] width 125 height 31
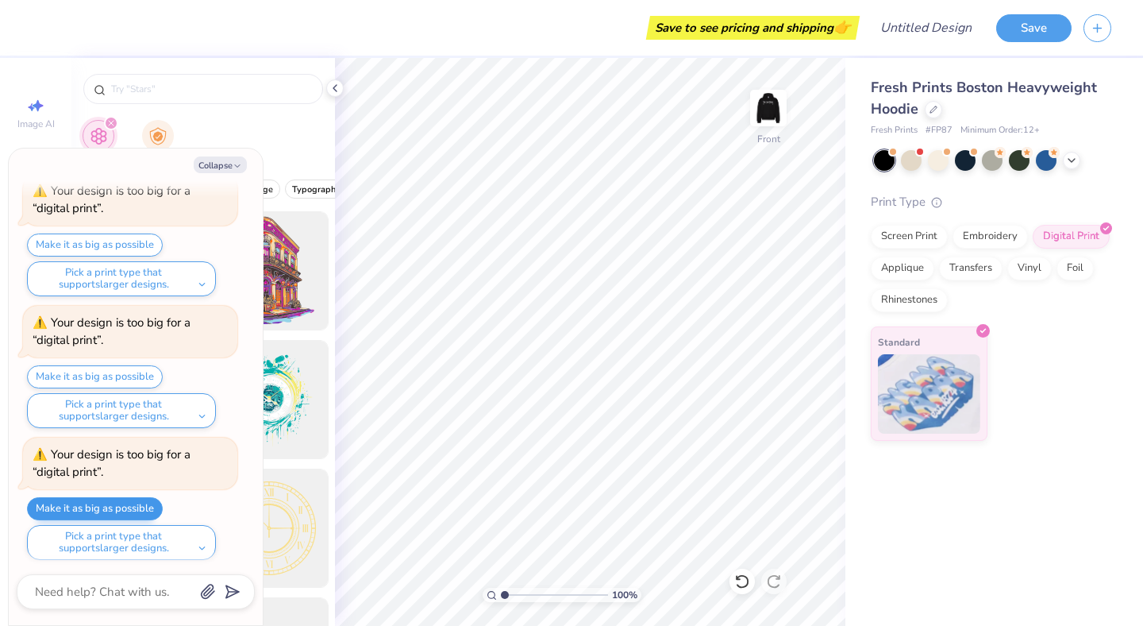
click at [114, 499] on button "Make it as big as possible" at bounding box center [95, 508] width 136 height 23
click at [148, 480] on div "Your design is too big for a “digital print”." at bounding box center [130, 463] width 214 height 52
click at [206, 160] on button "Collapse" at bounding box center [220, 164] width 53 height 17
type textarea "x"
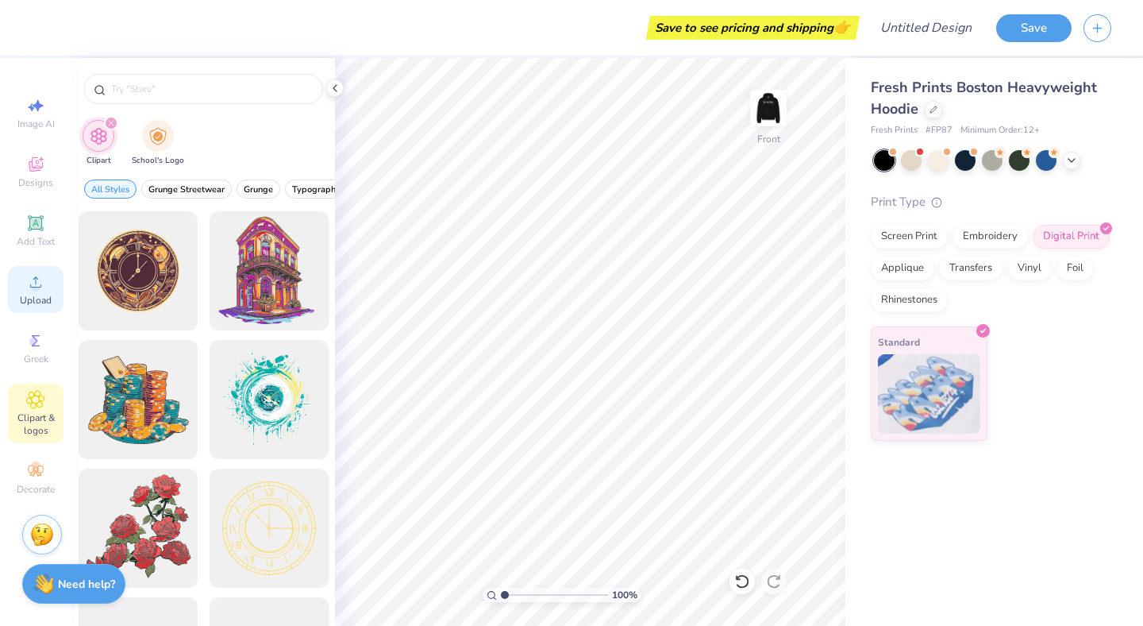
click at [42, 290] on icon at bounding box center [35, 281] width 19 height 19
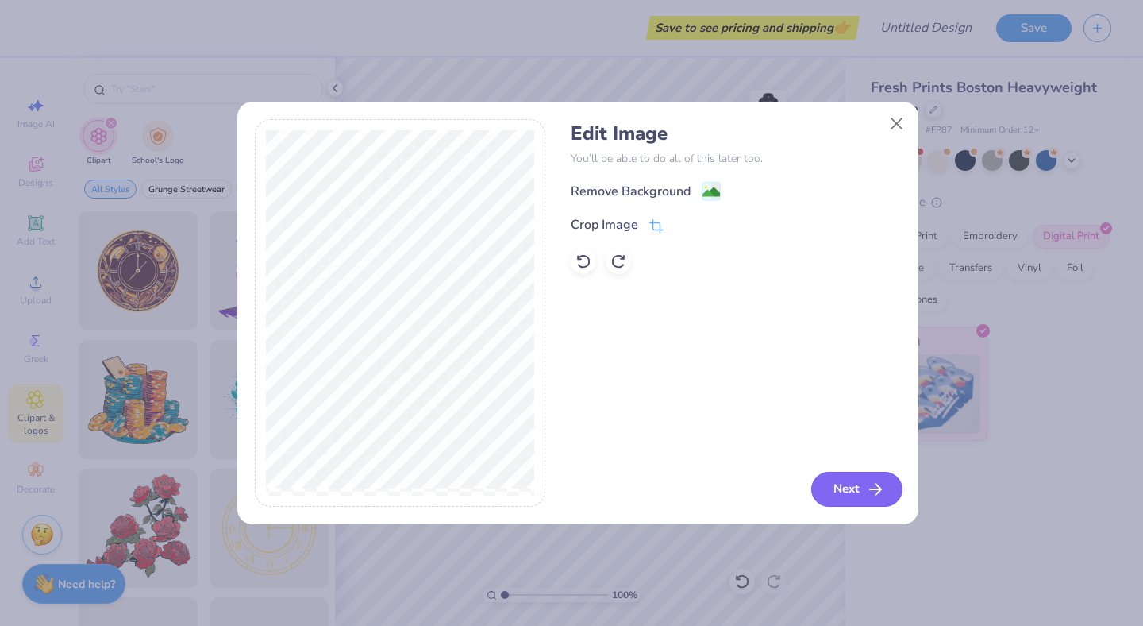
click at [831, 483] on button "Next" at bounding box center [856, 489] width 91 height 35
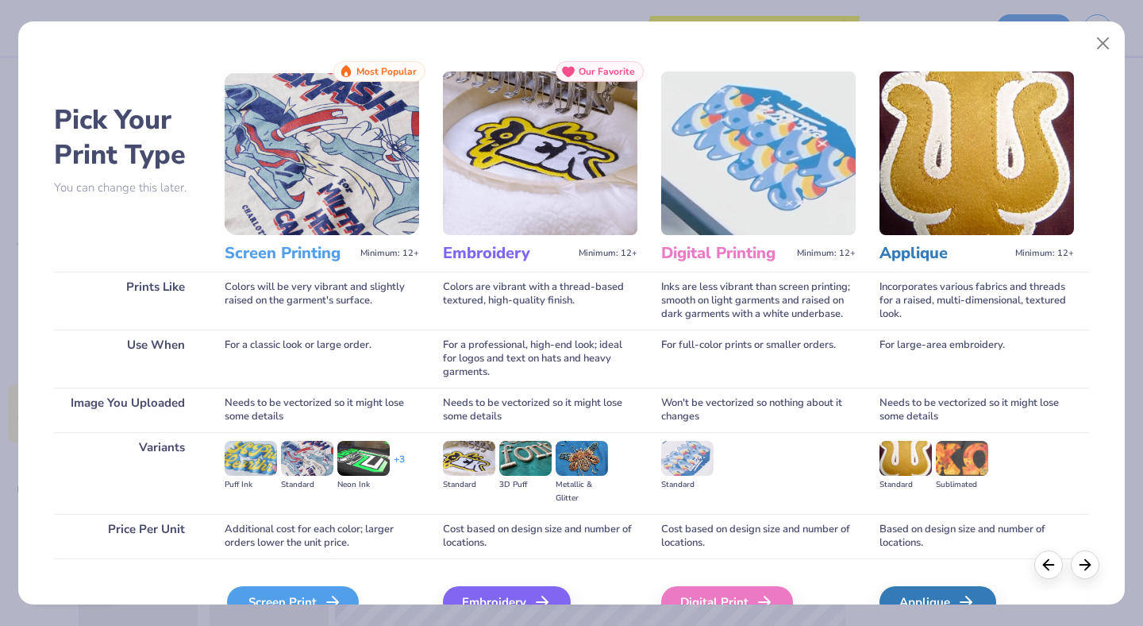
click at [308, 544] on div "Screen Print" at bounding box center [293, 602] width 132 height 32
